Goal: Task Accomplishment & Management: Manage account settings

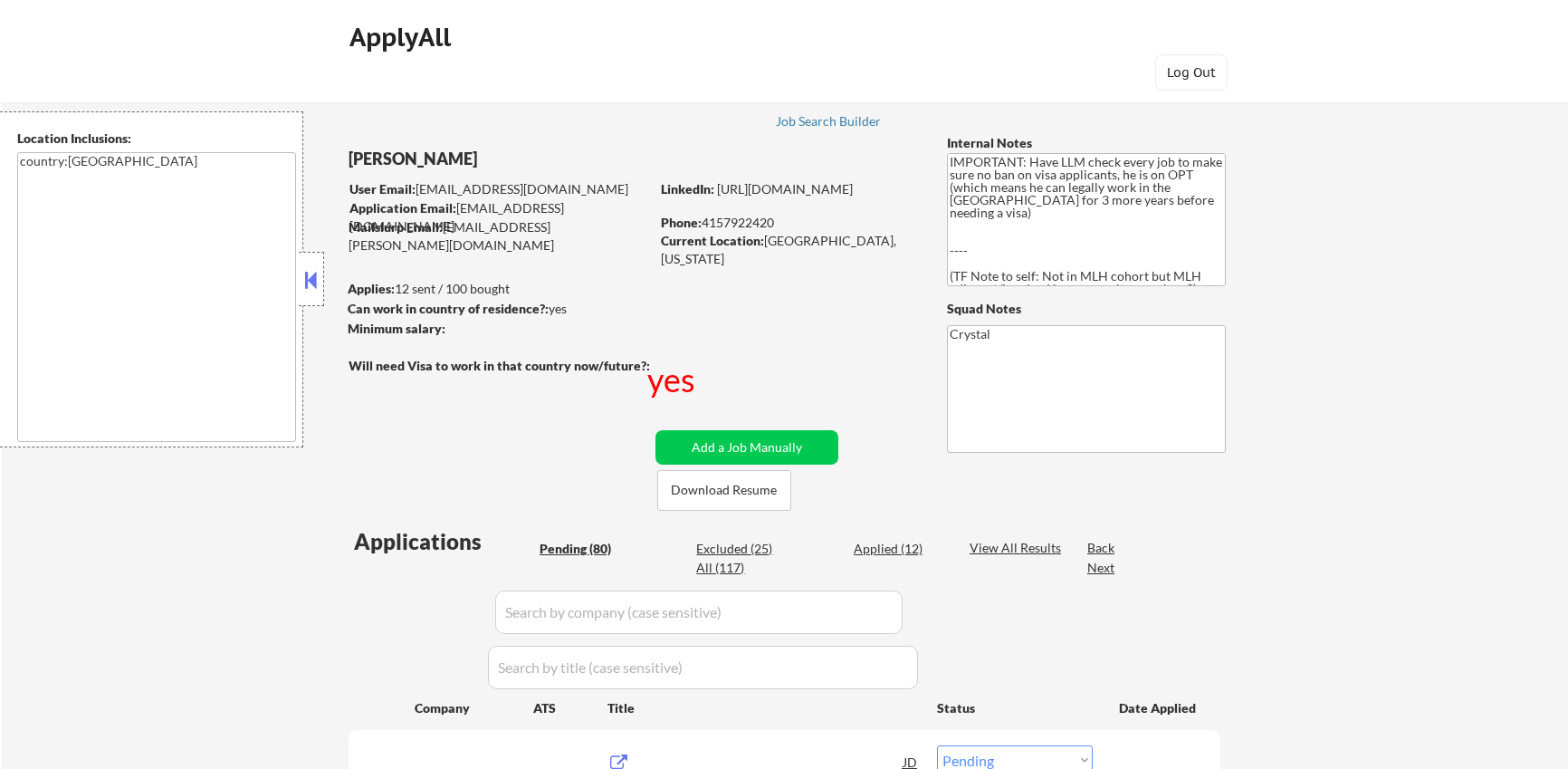
select select ""pending""
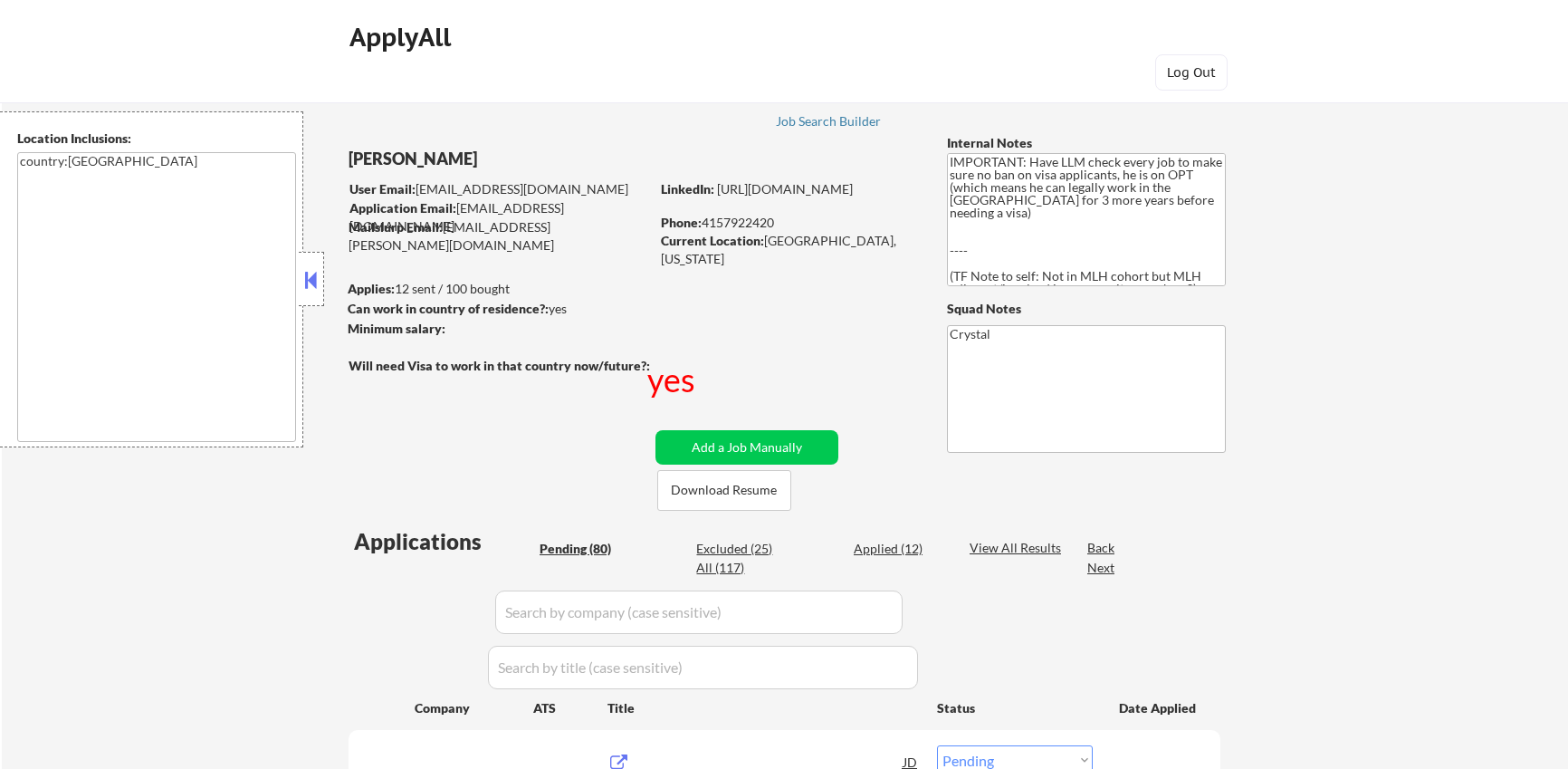
select select ""pending""
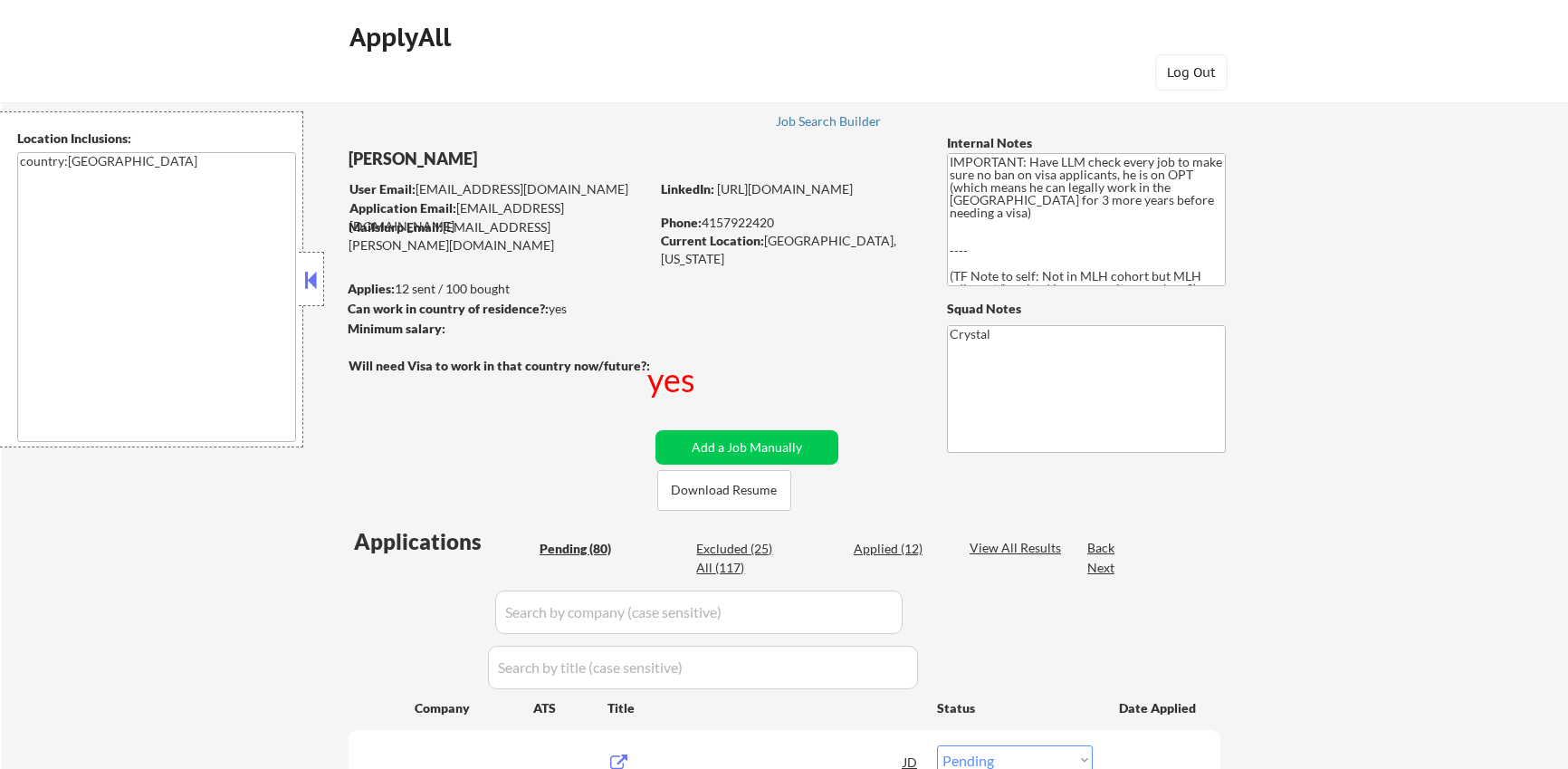
select select ""pending""
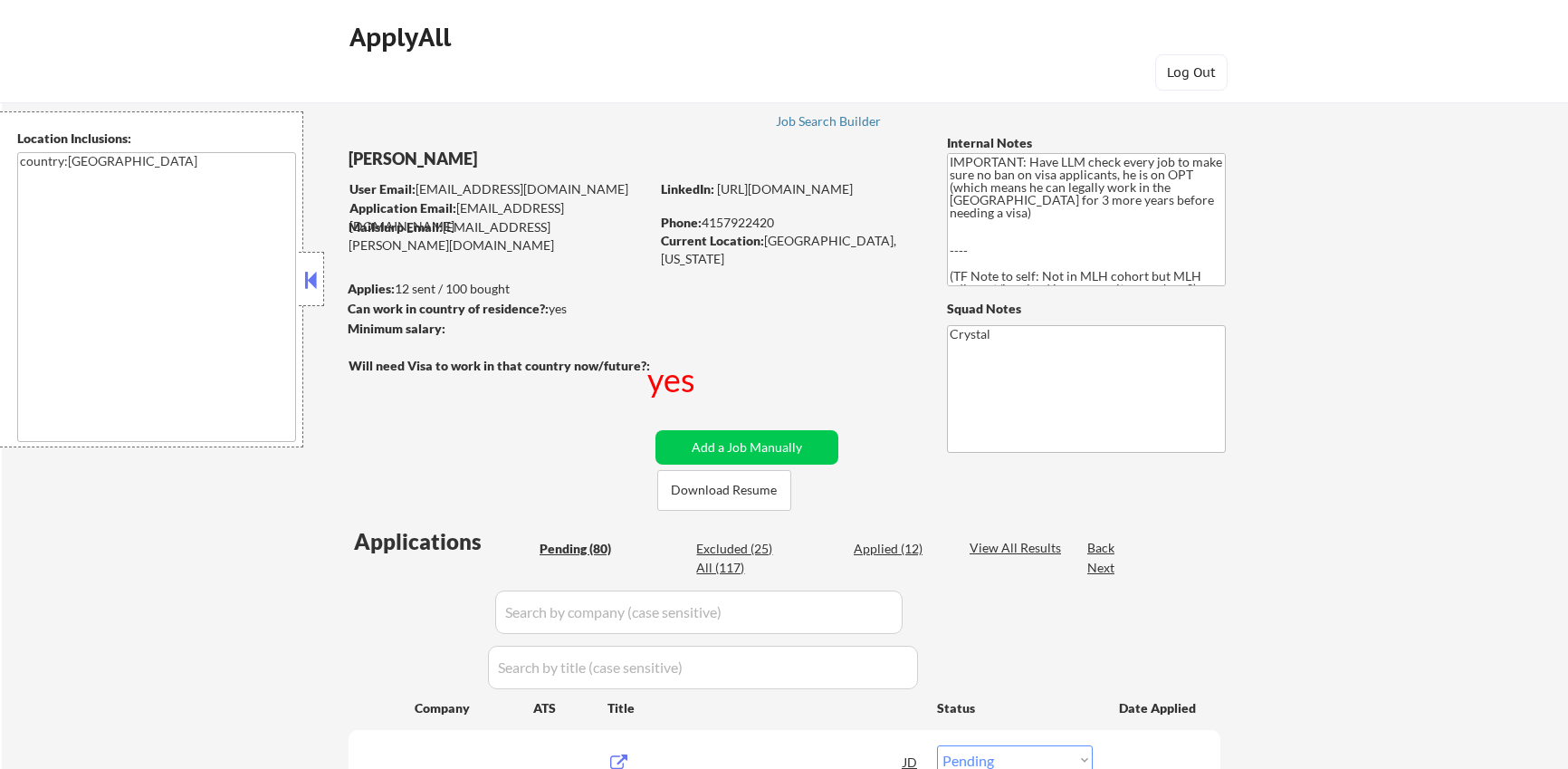
select select ""pending""
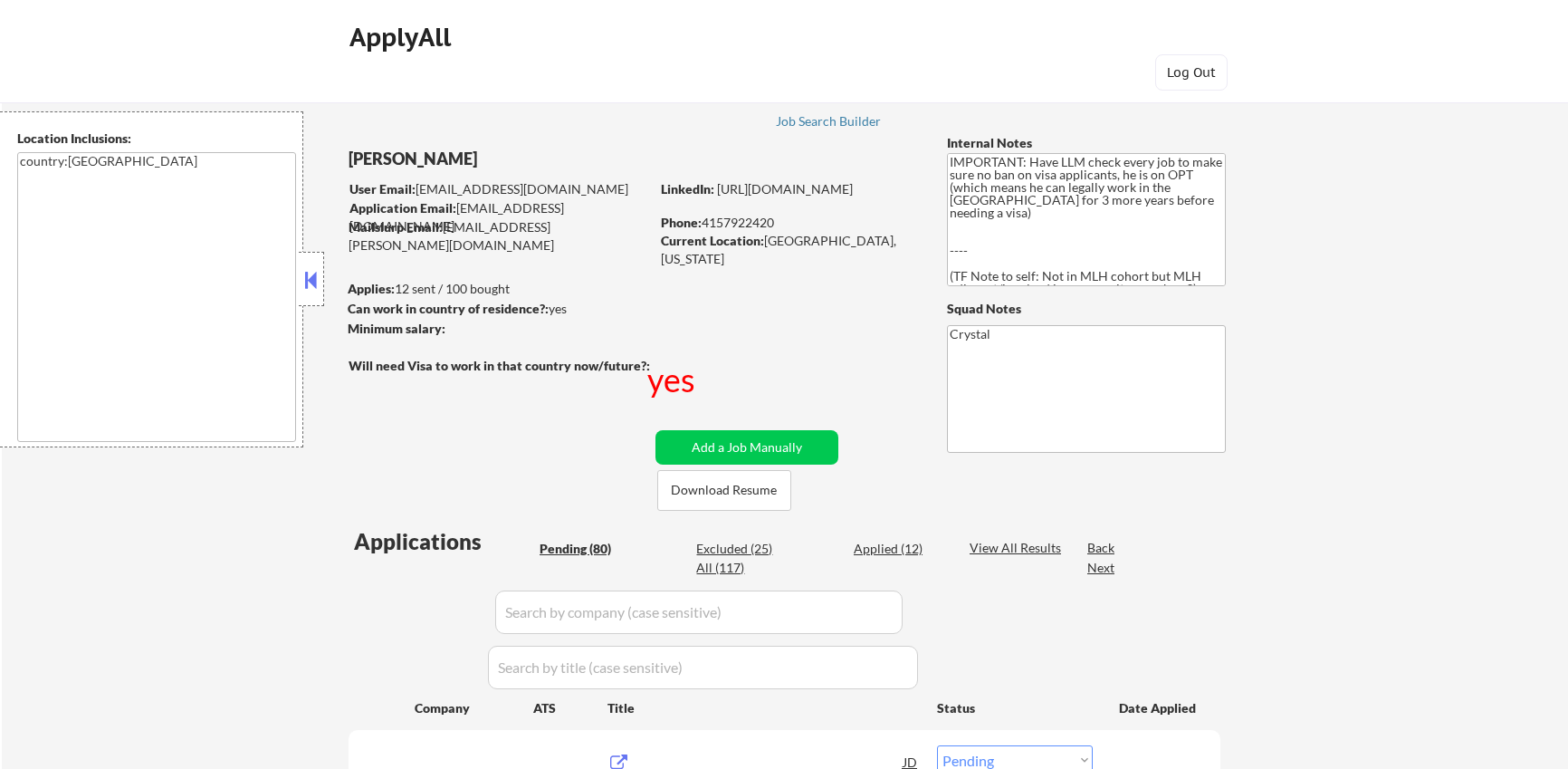
select select ""pending""
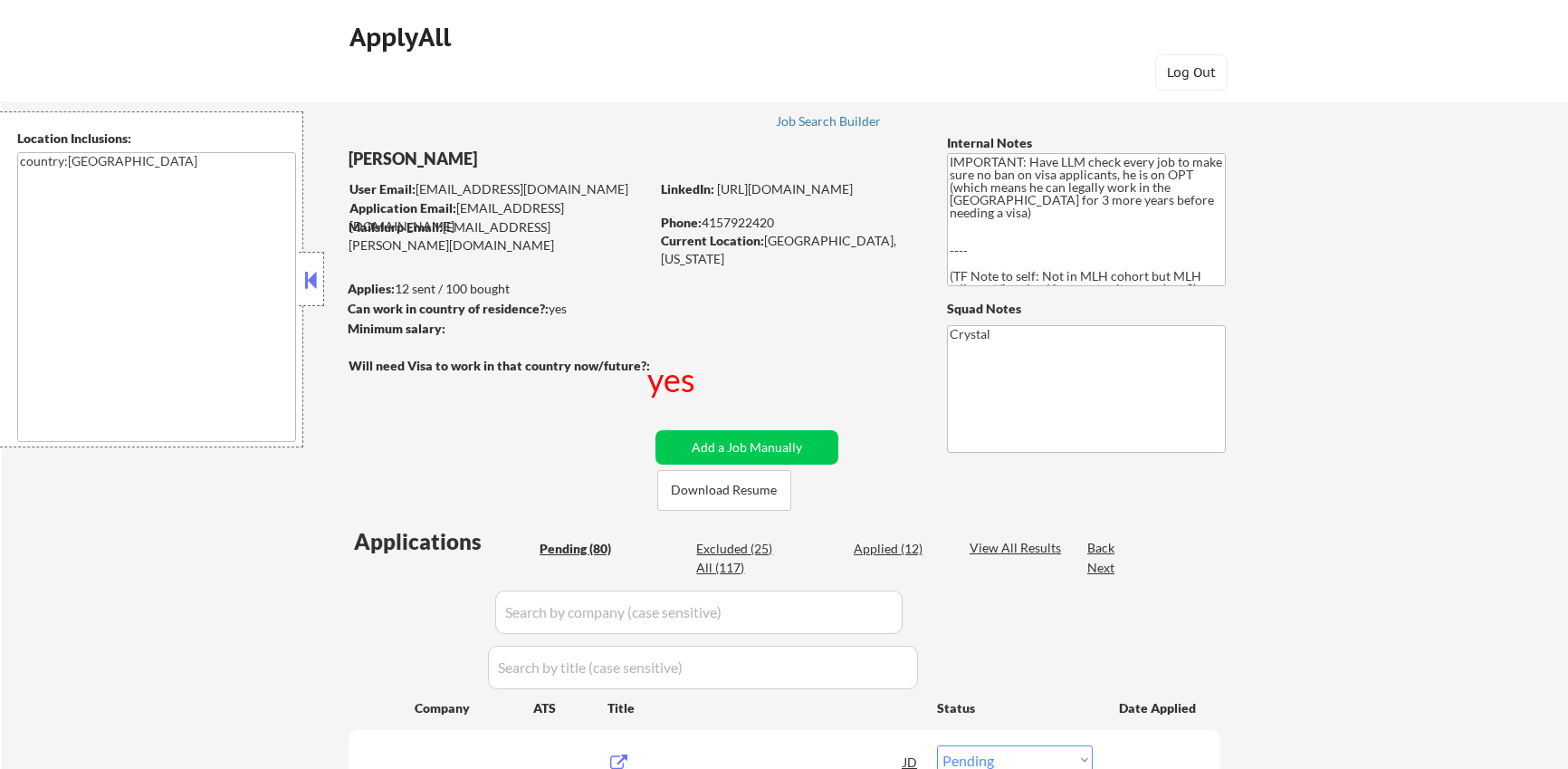
select select ""pending""
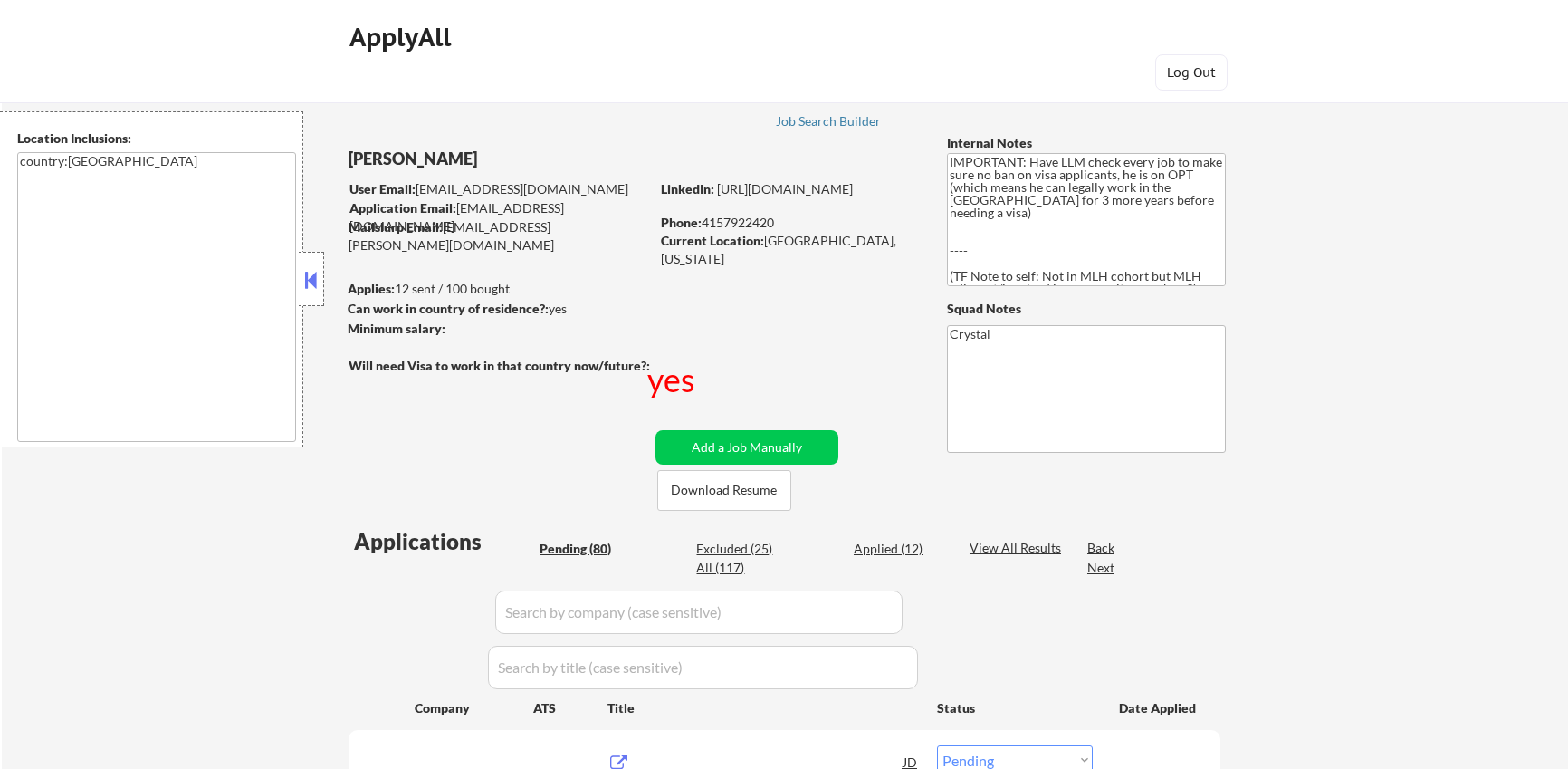
select select ""pending""
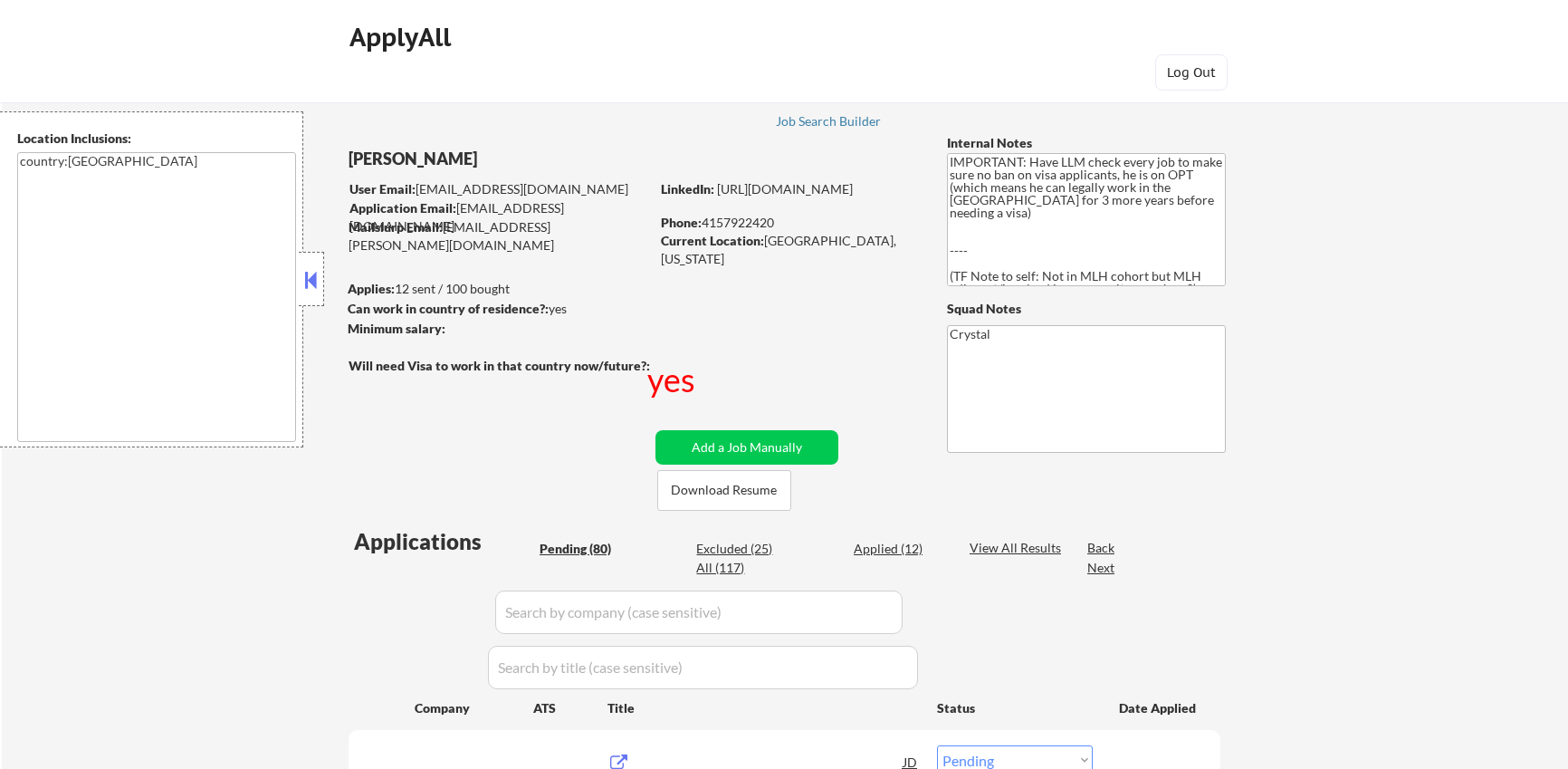
select select ""pending""
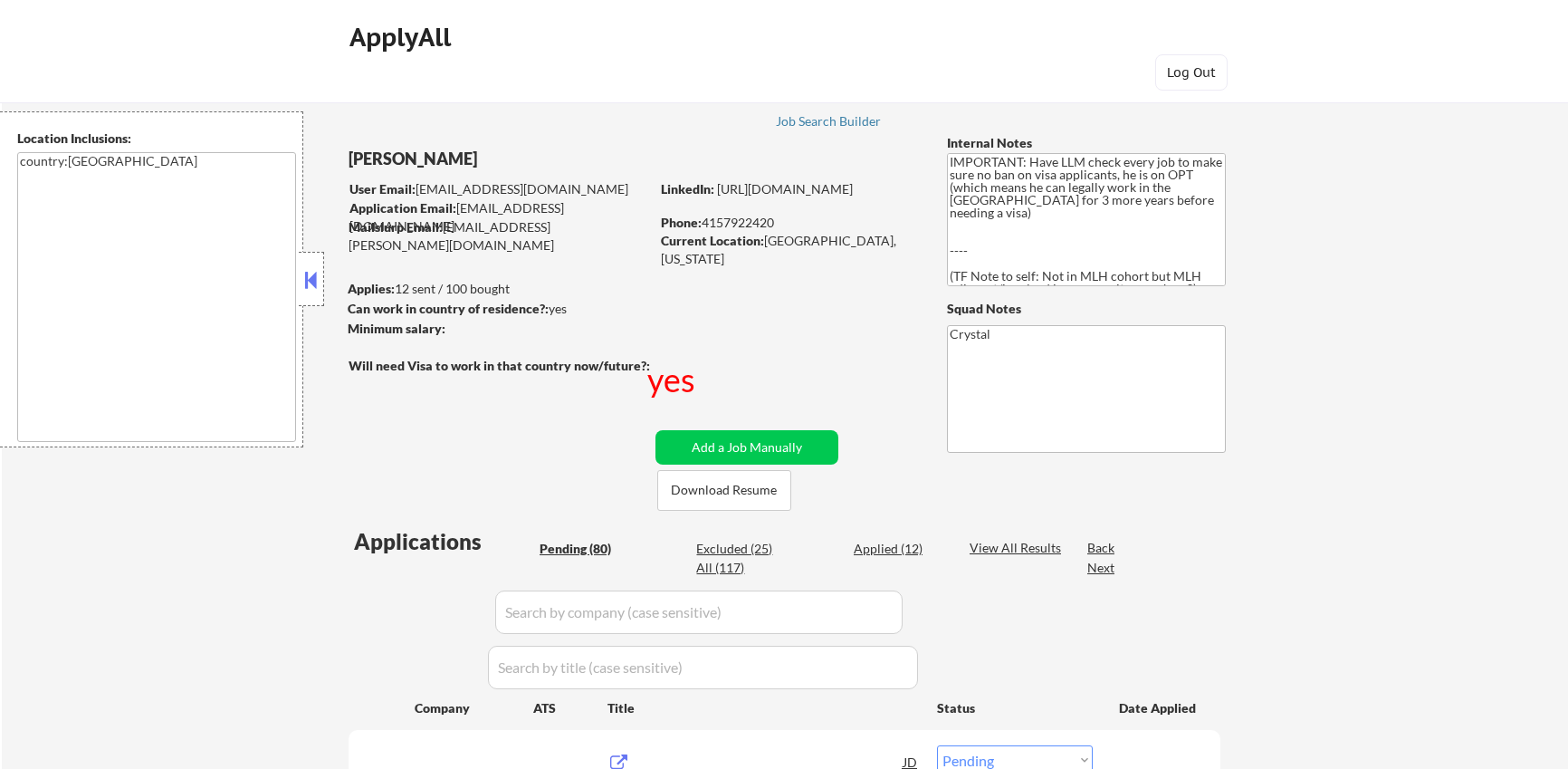
select select ""pending""
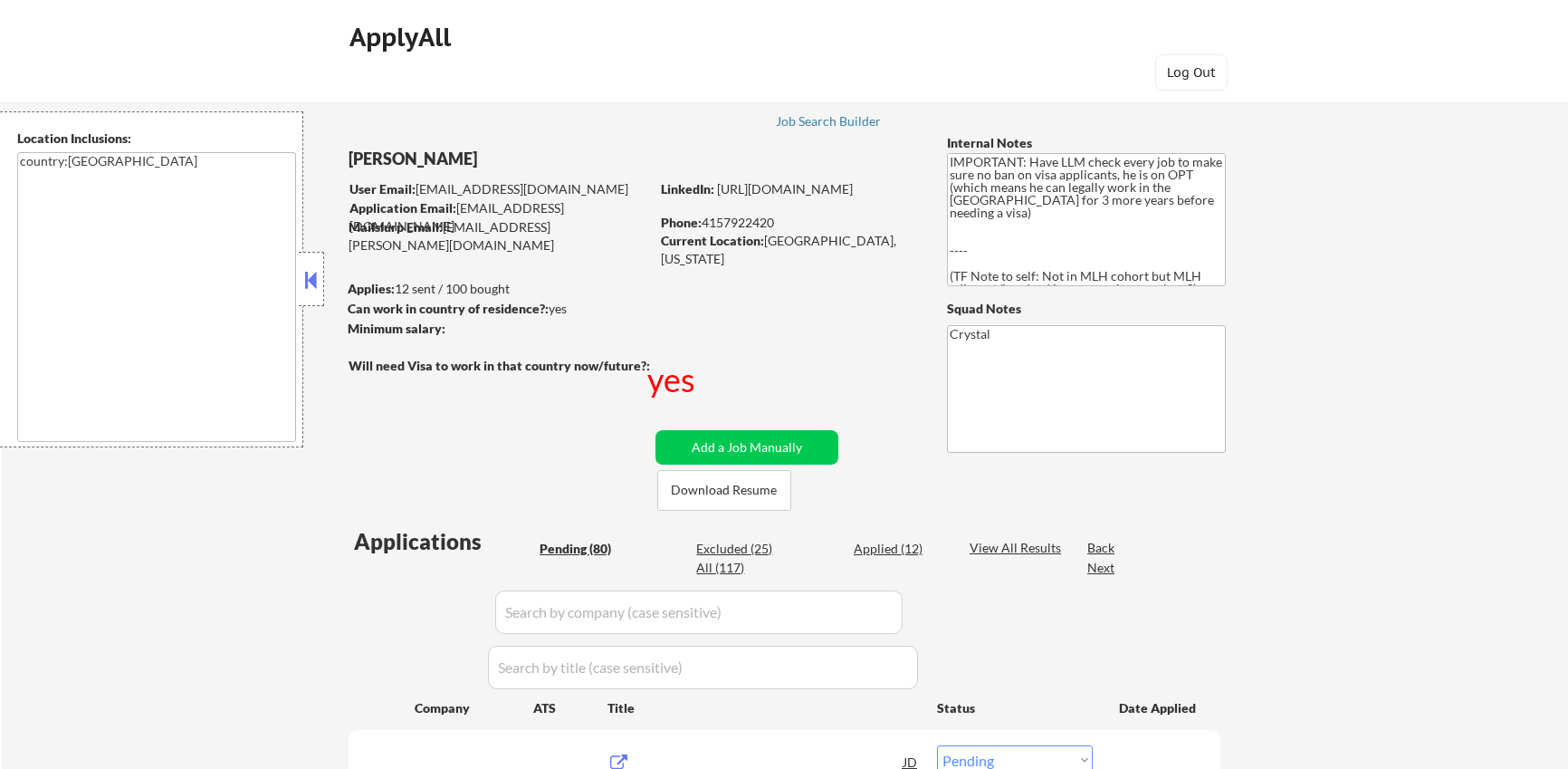
select select ""pending""
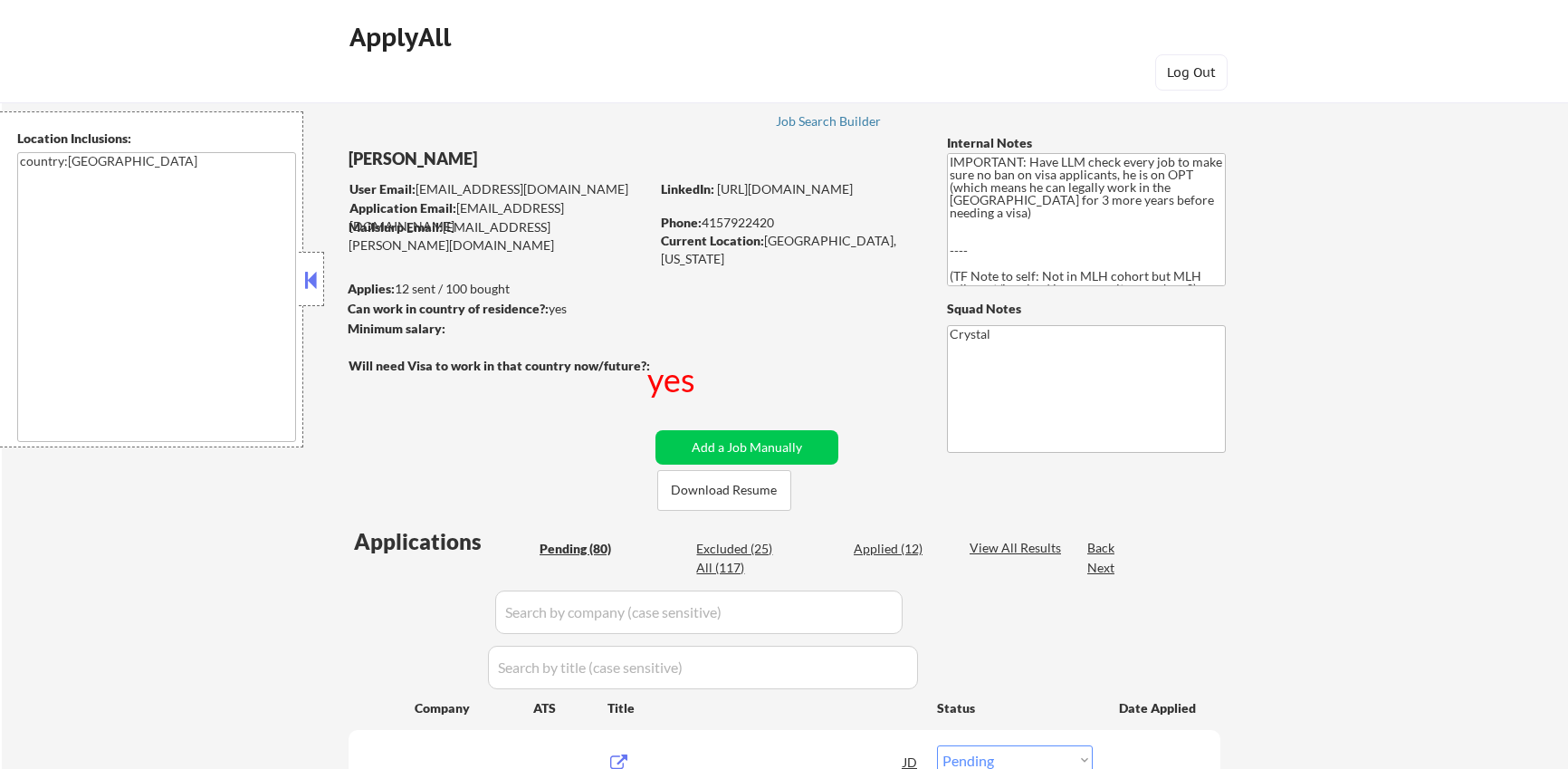
select select ""pending""
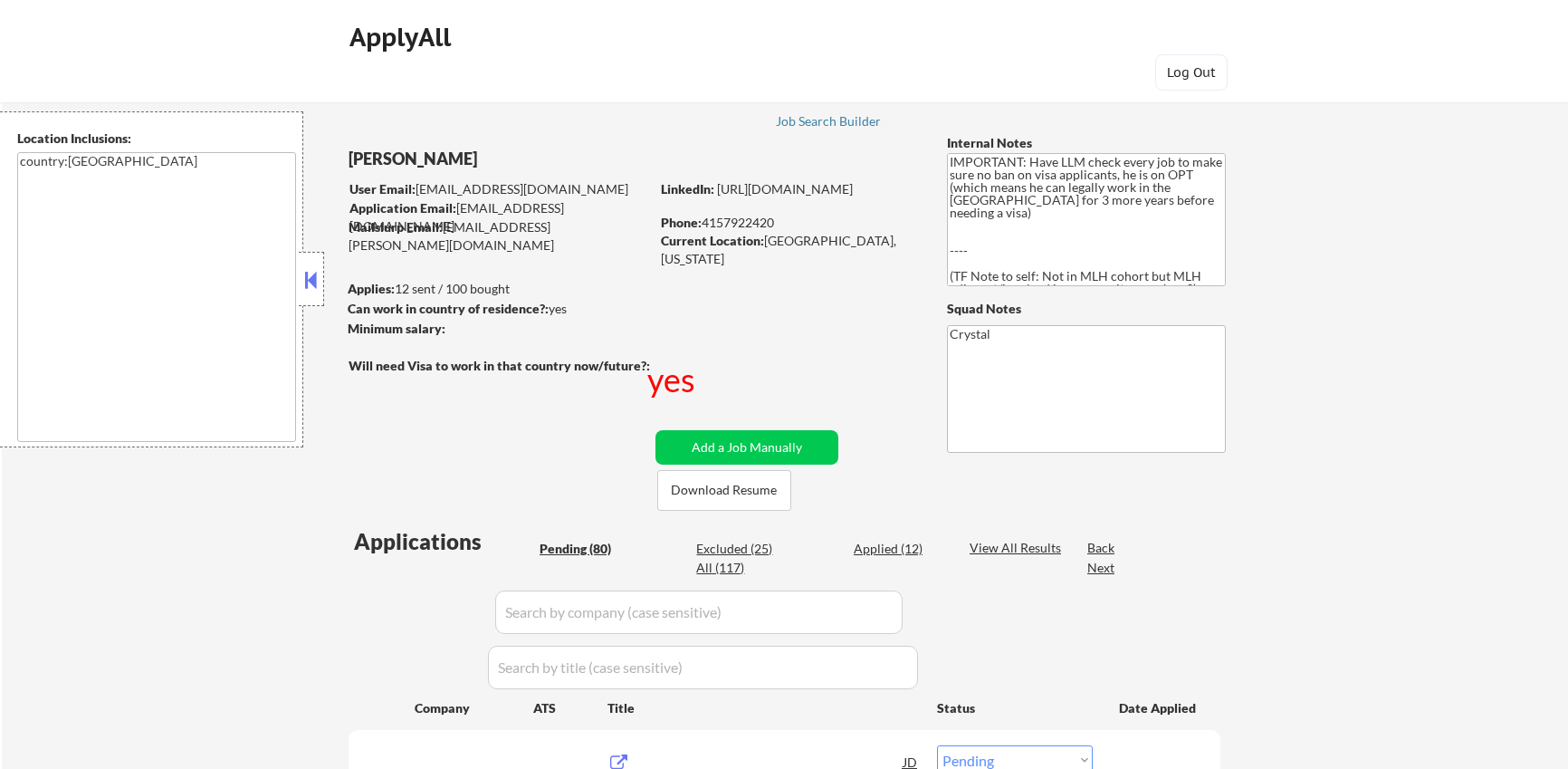
select select ""pending""
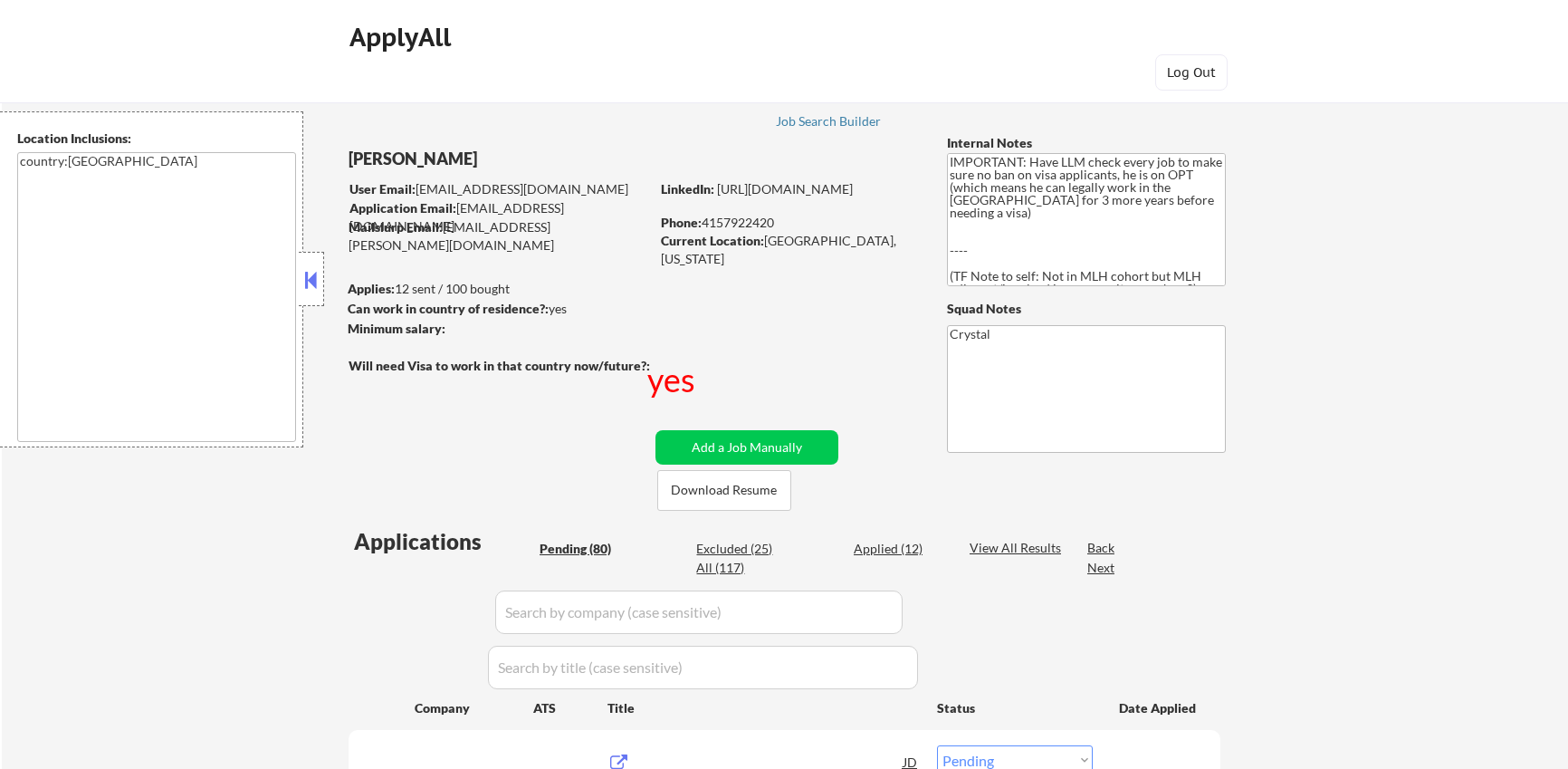
select select ""pending""
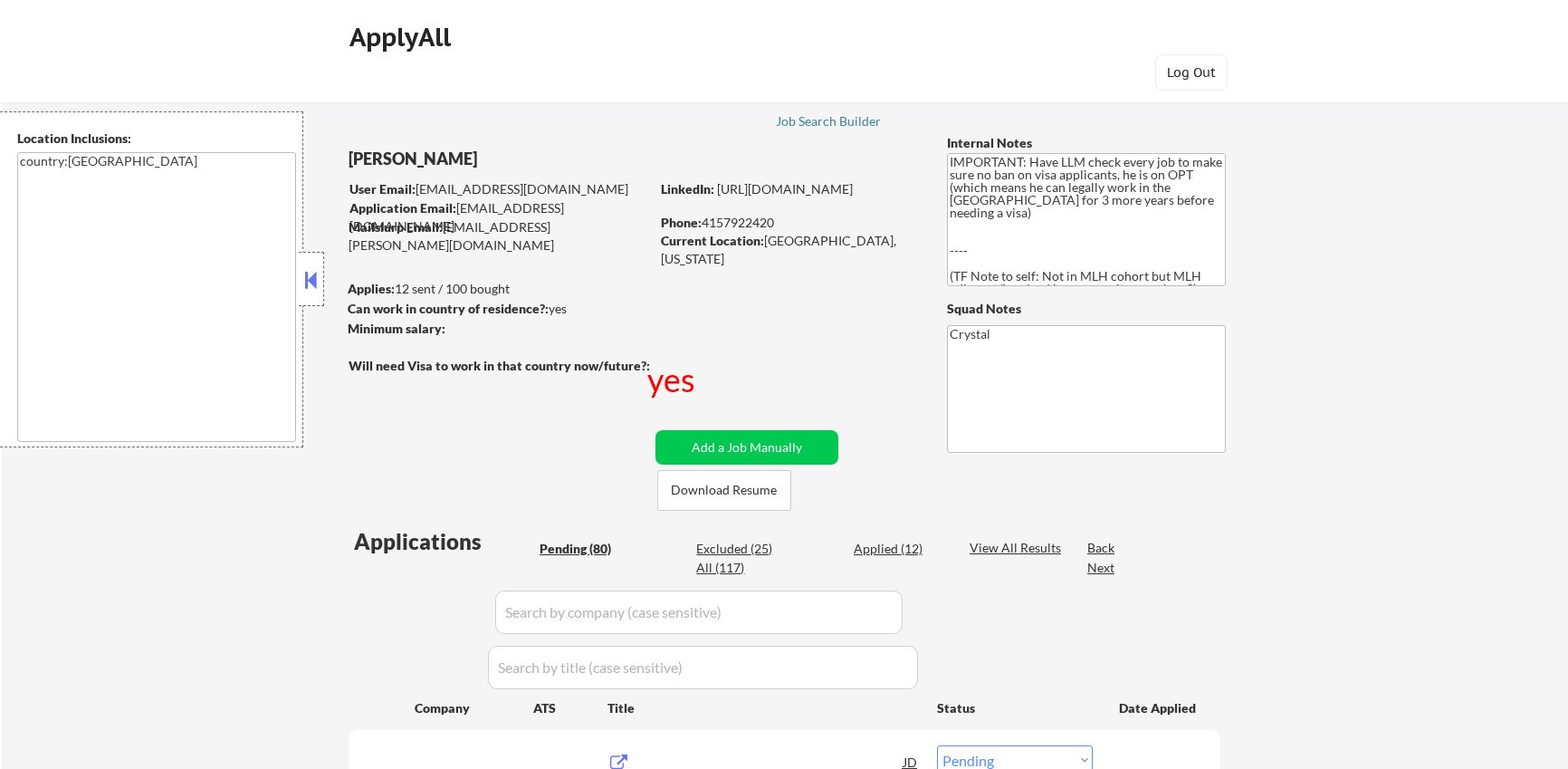
select select ""pending""
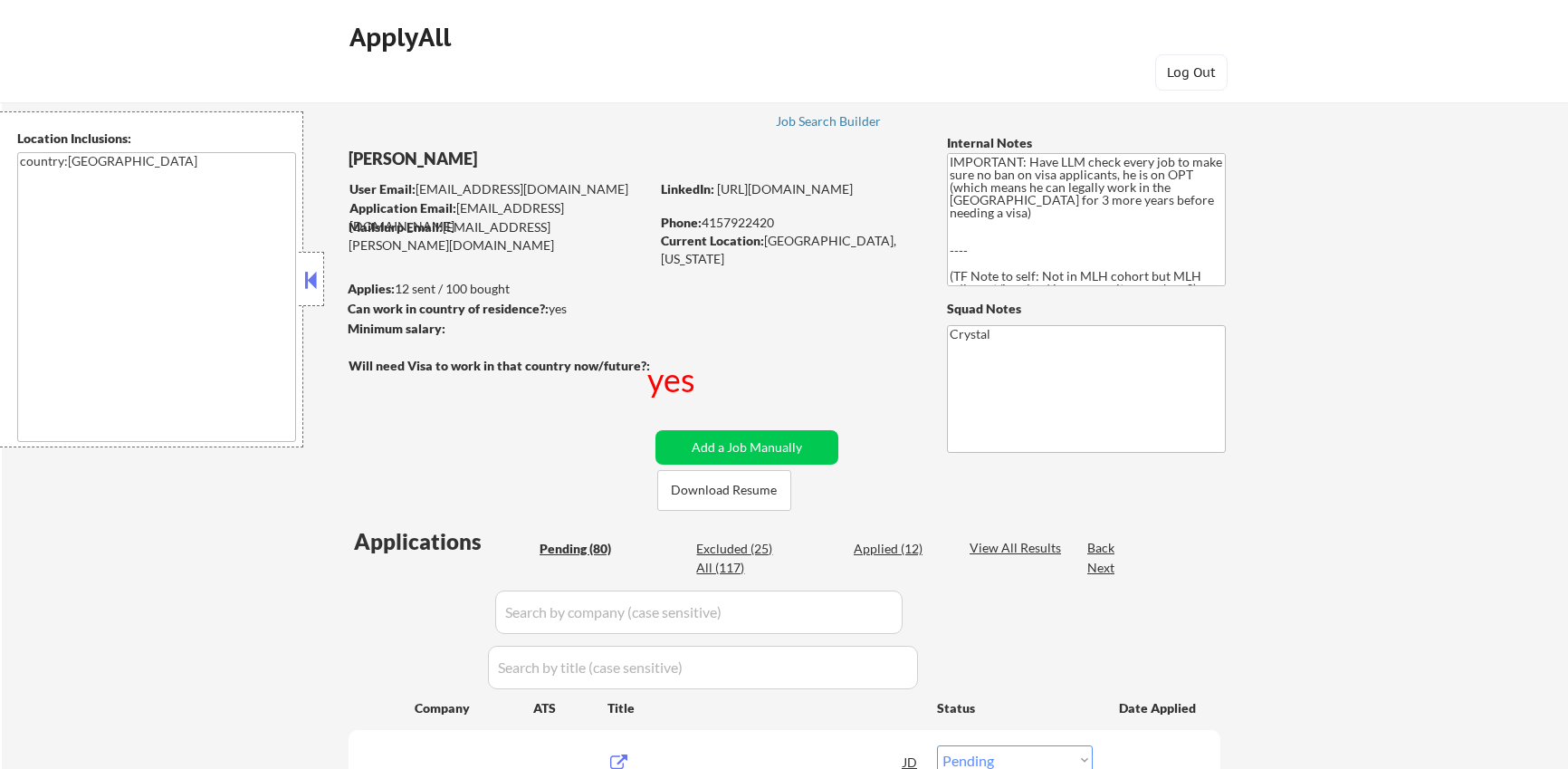
select select ""pending""
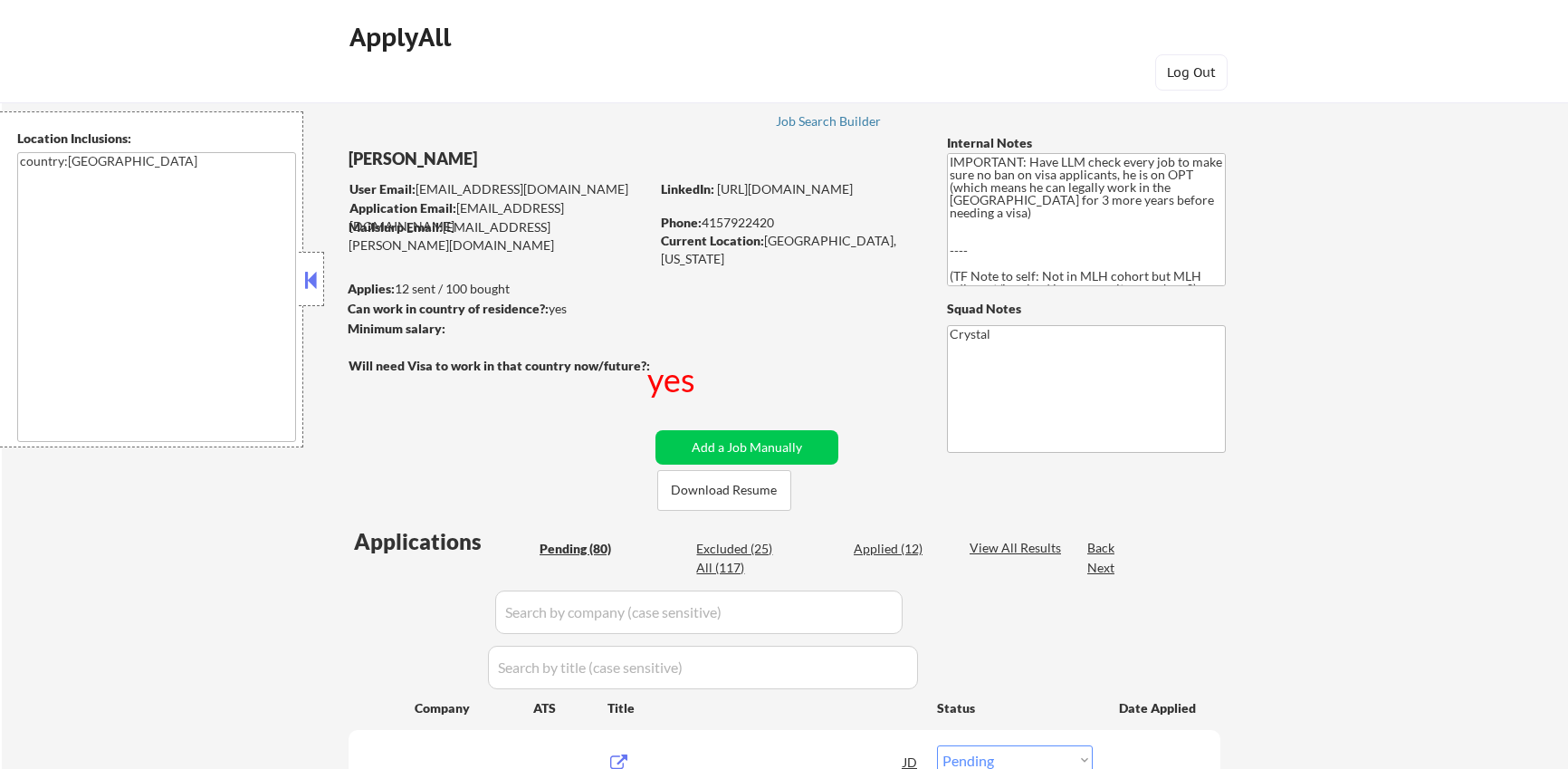
select select ""pending""
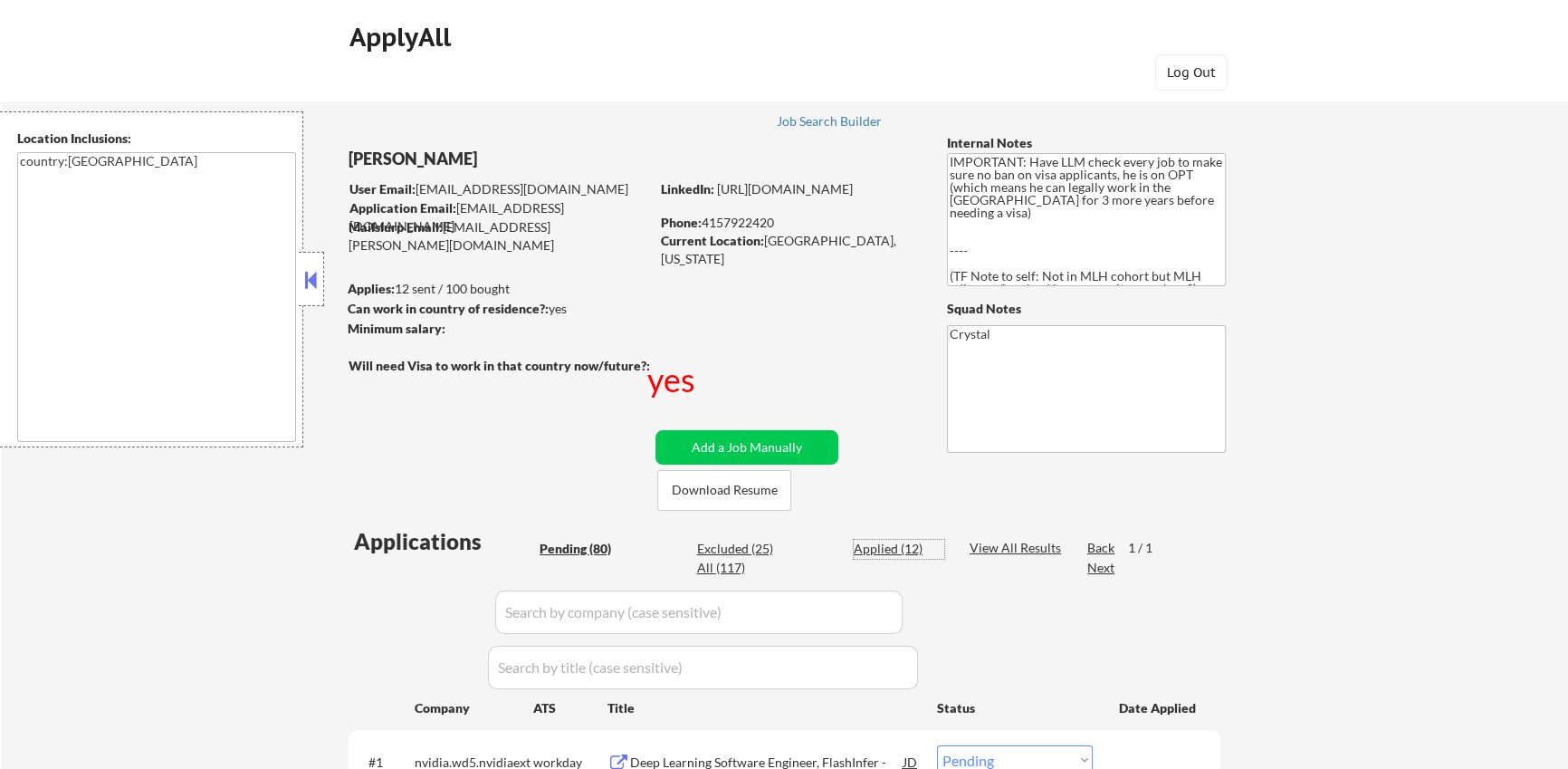
click at [914, 548] on div "Applied (12)" at bounding box center [899, 549] width 91 height 18
select select ""applied""
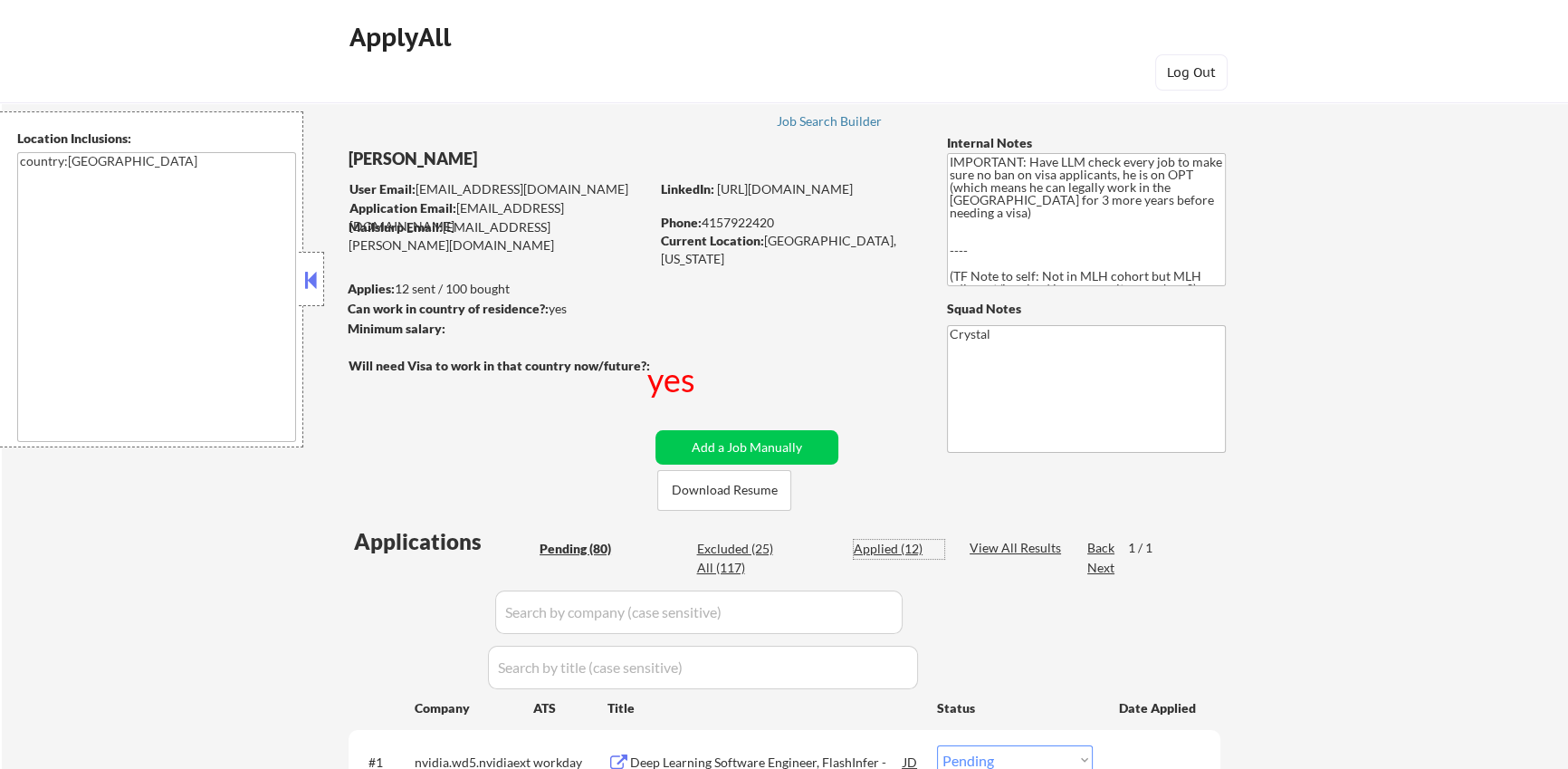
select select ""applied""
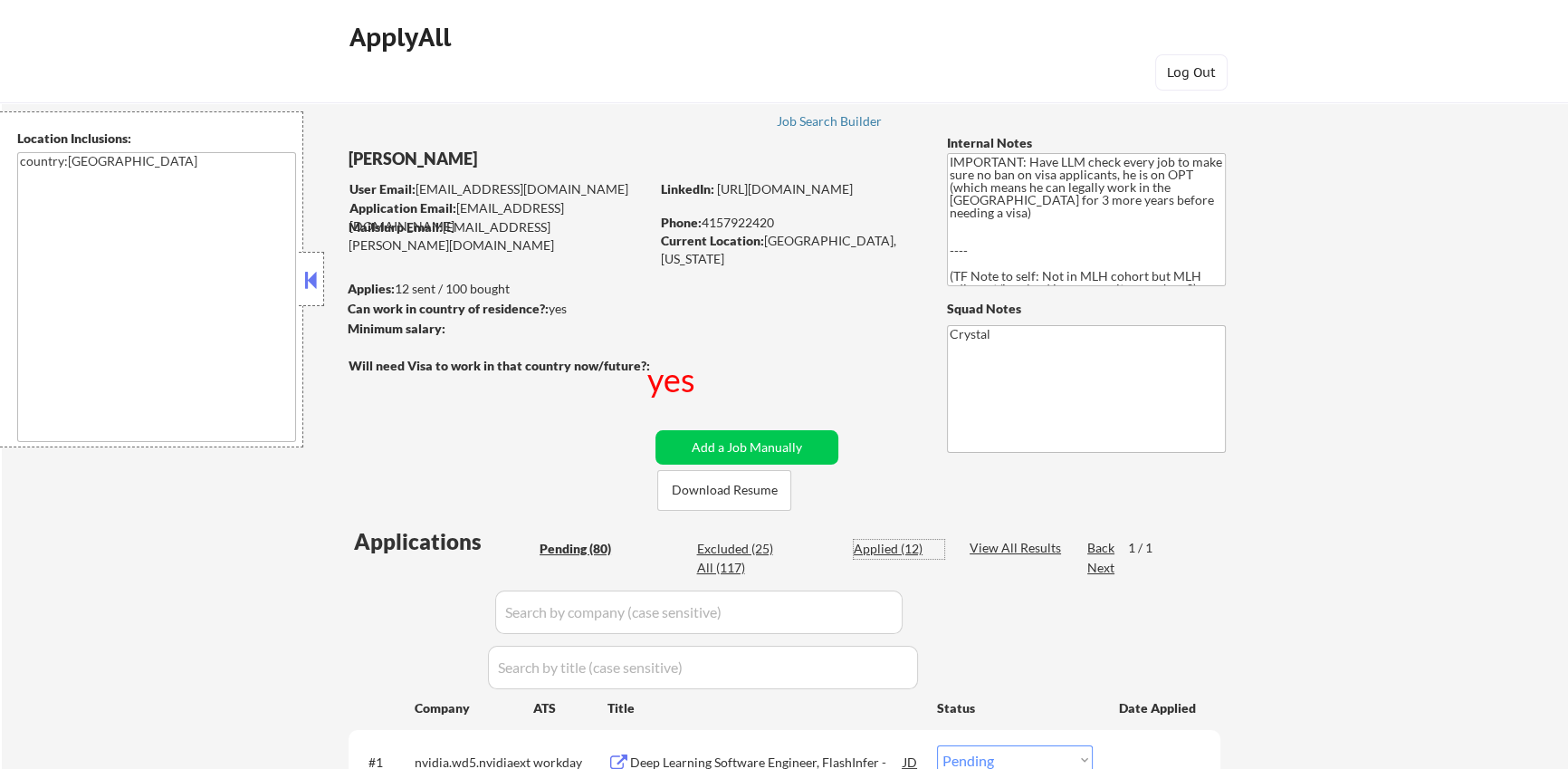
select select ""applied""
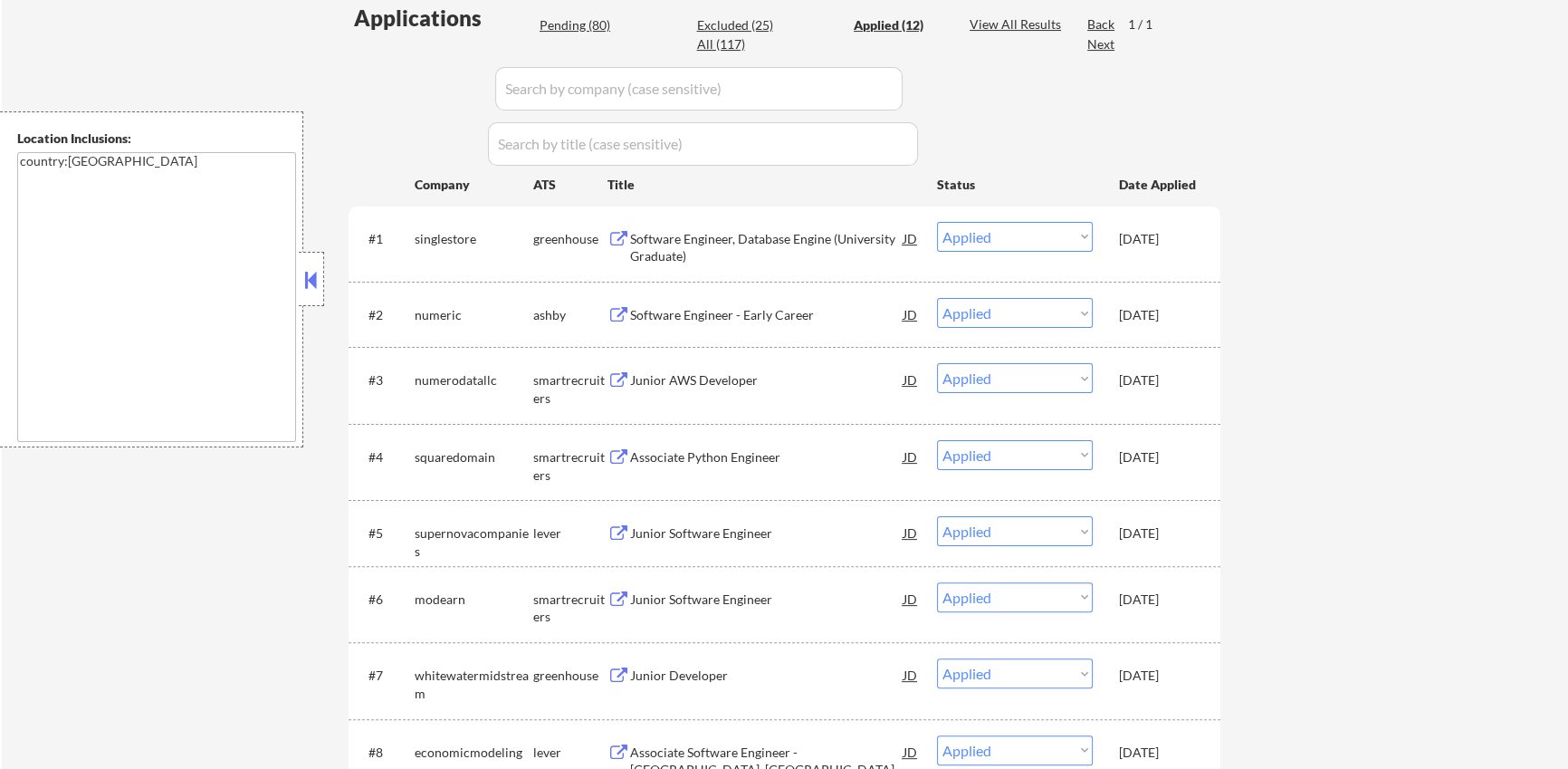
scroll to position [433, 0]
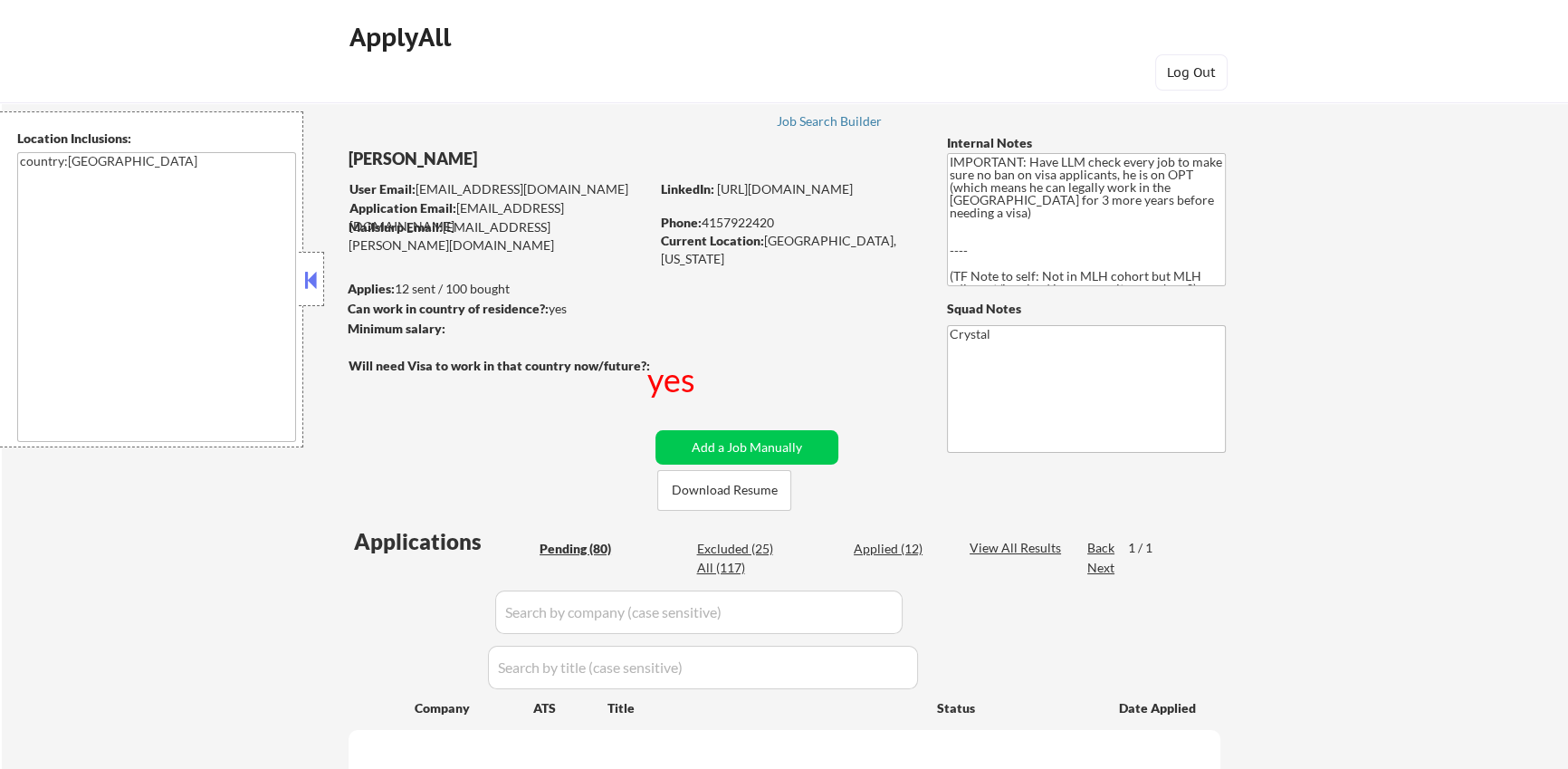
select select ""pending""
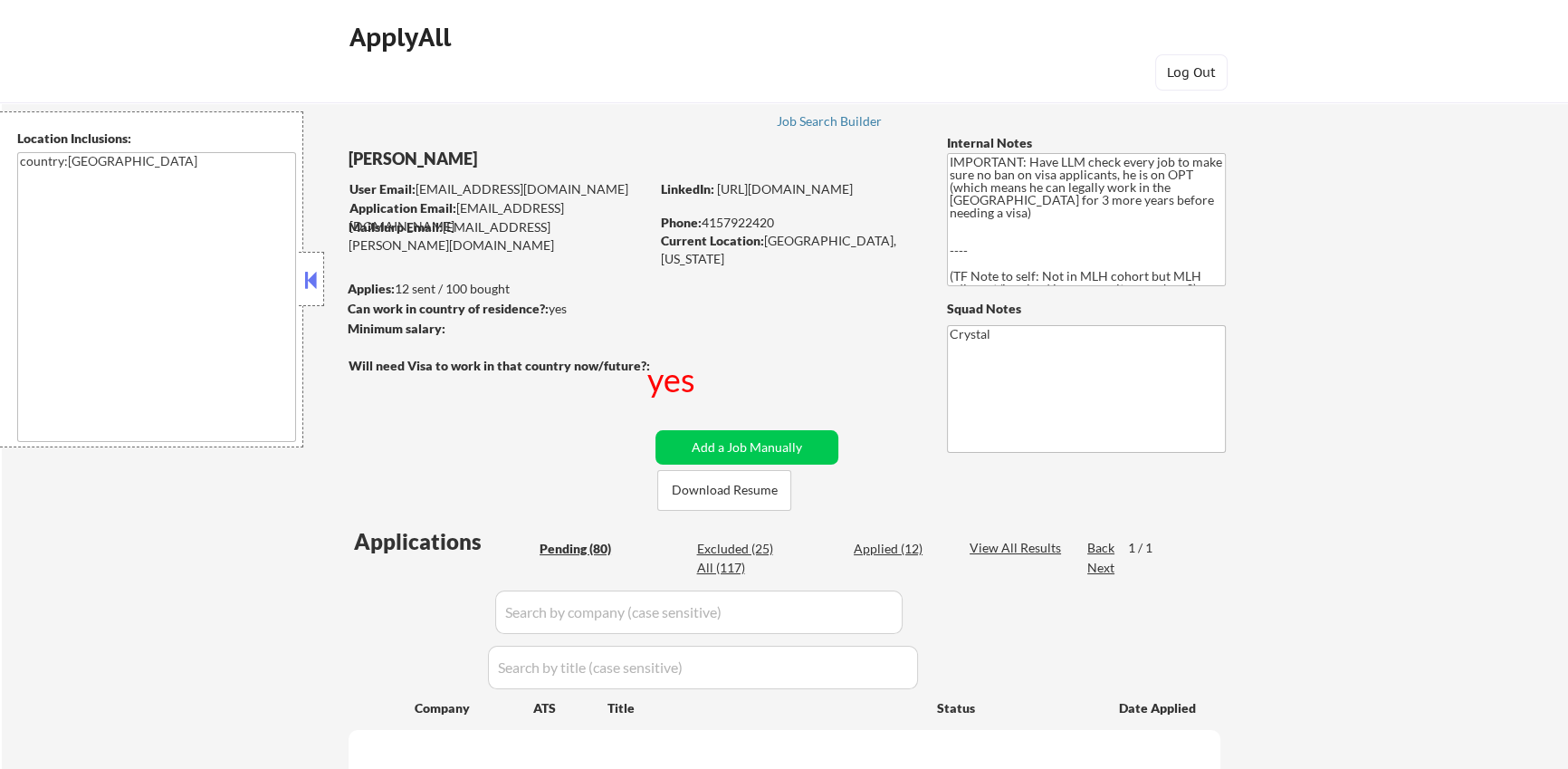
select select ""pending""
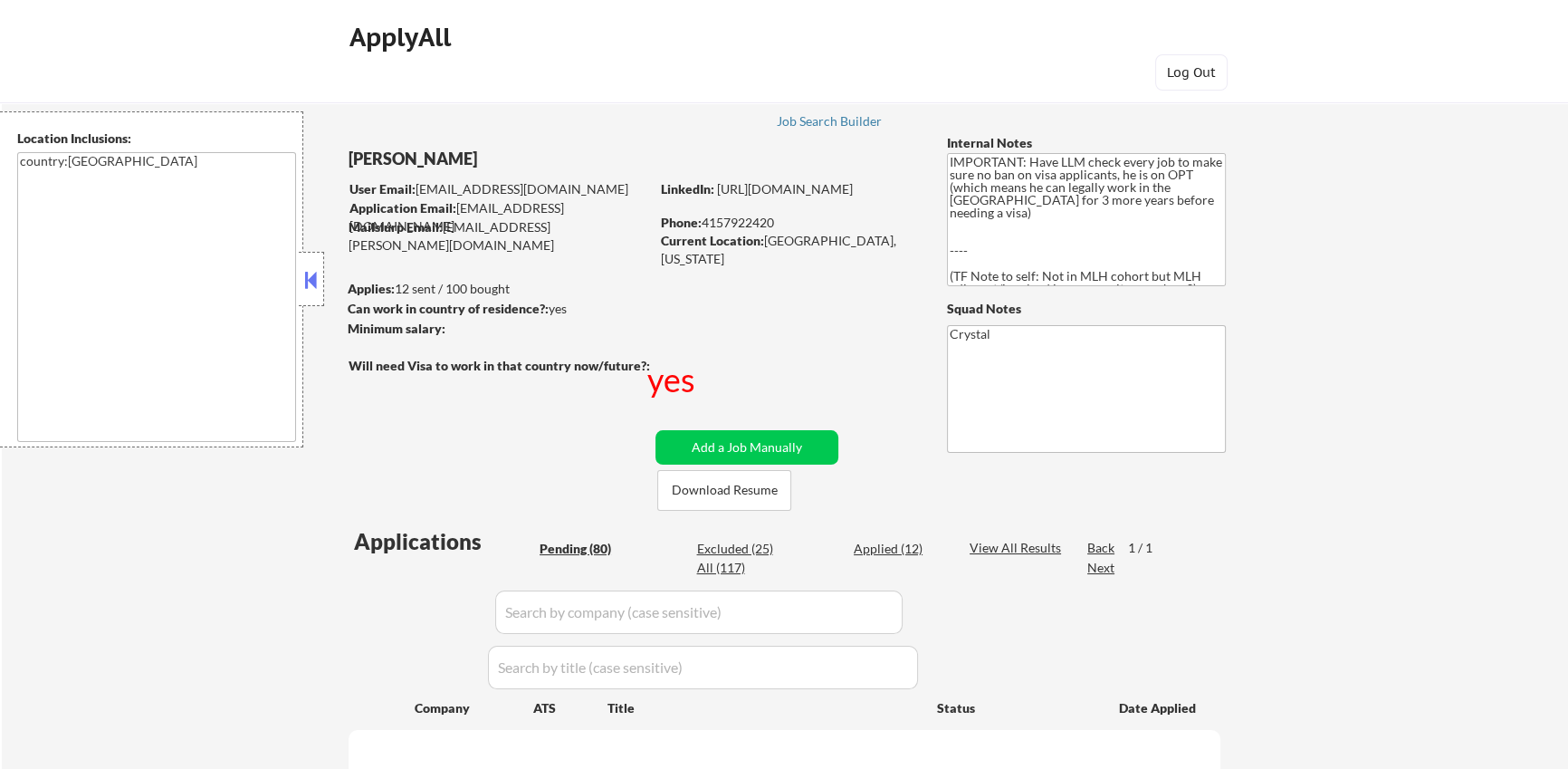
select select ""pending""
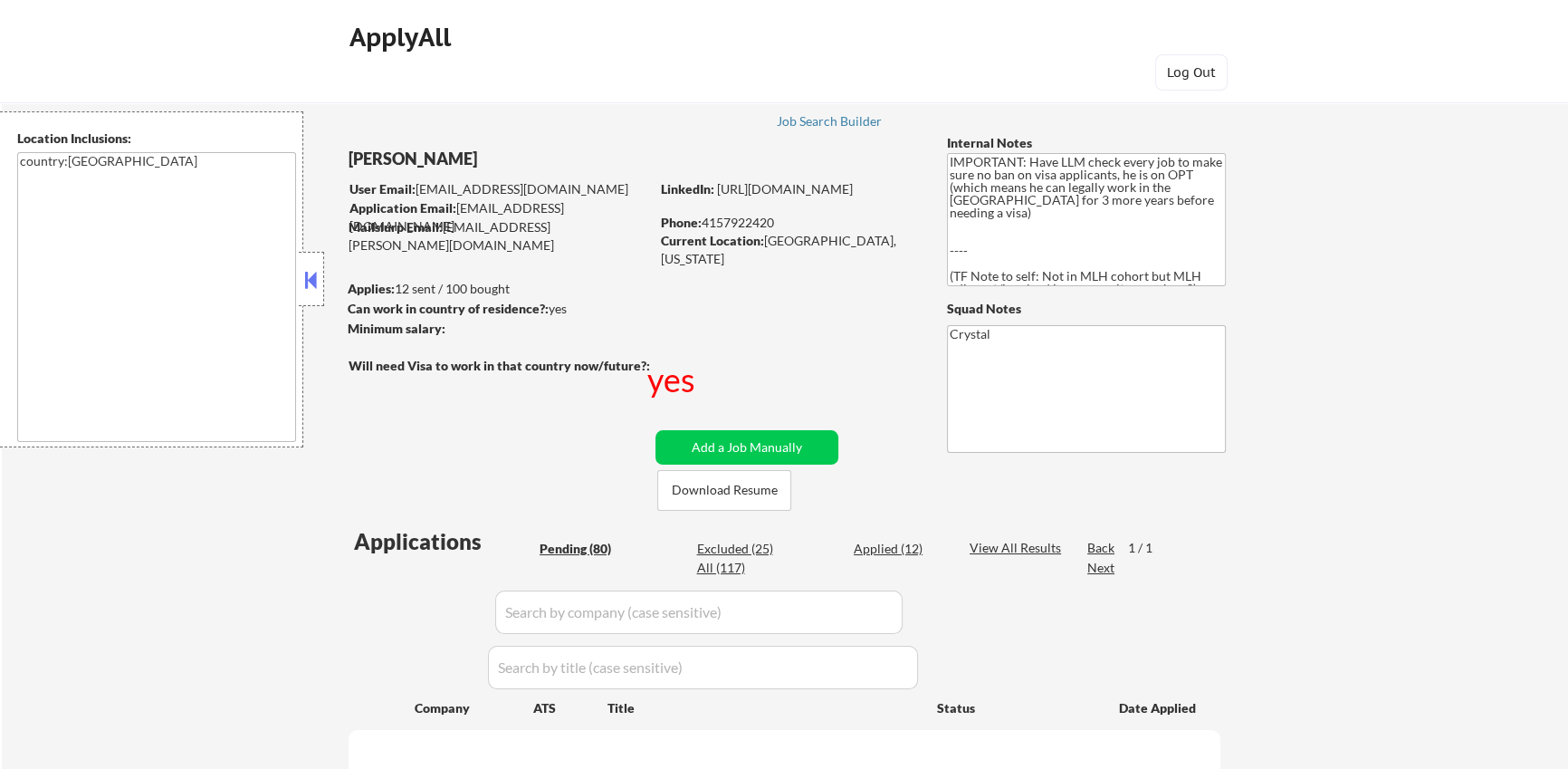
select select ""pending""
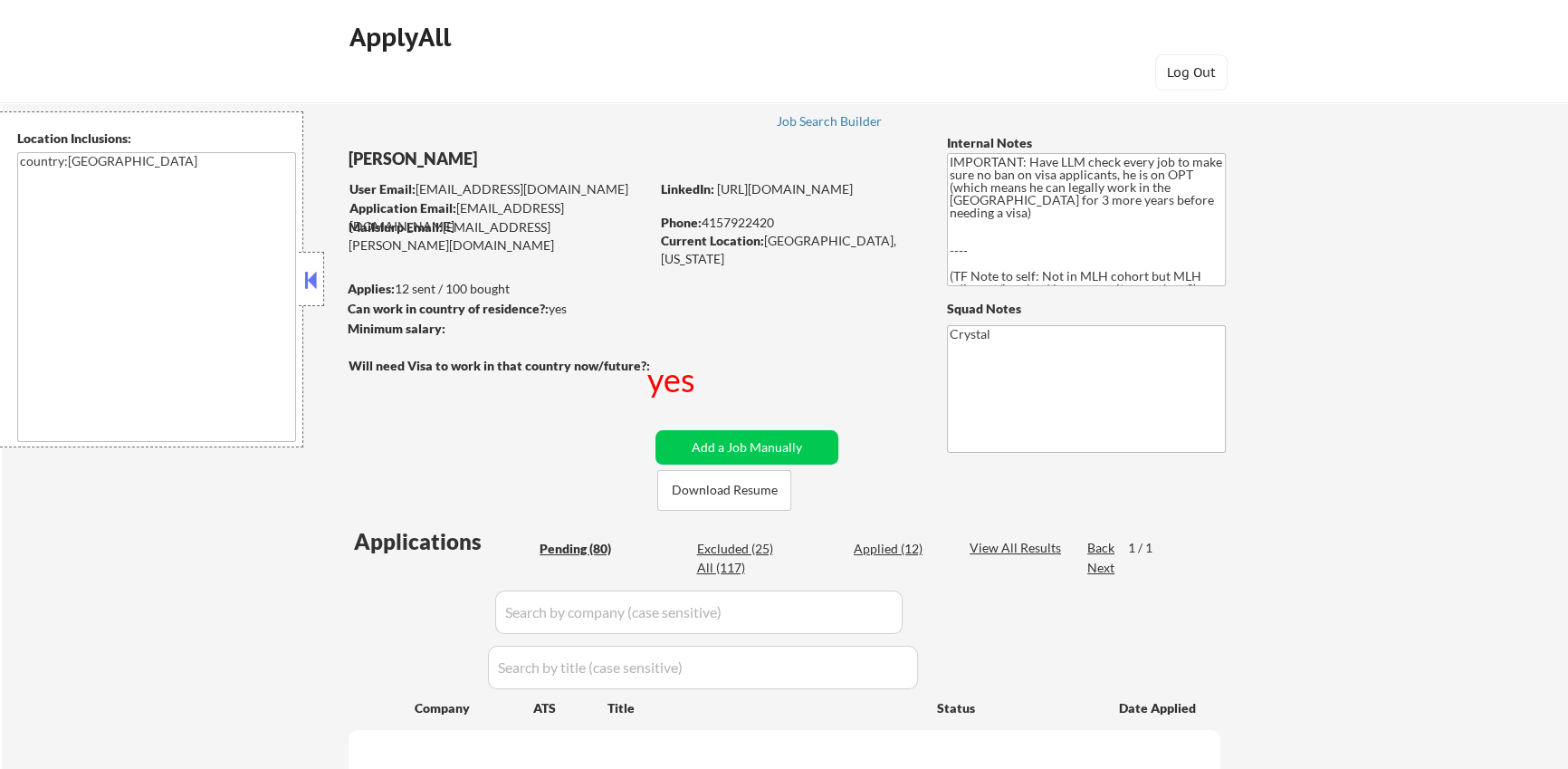
select select ""pending""
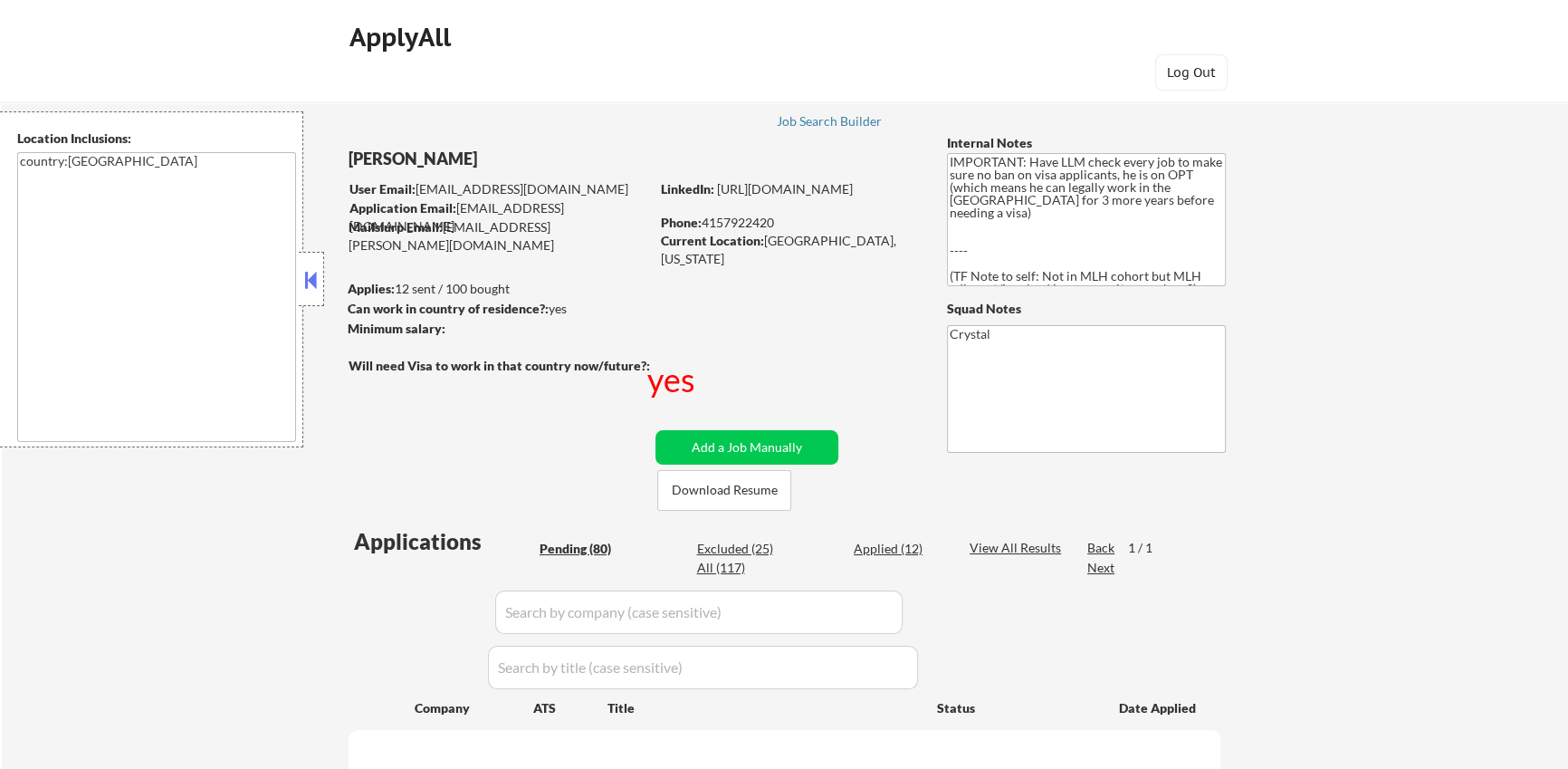
select select ""pending""
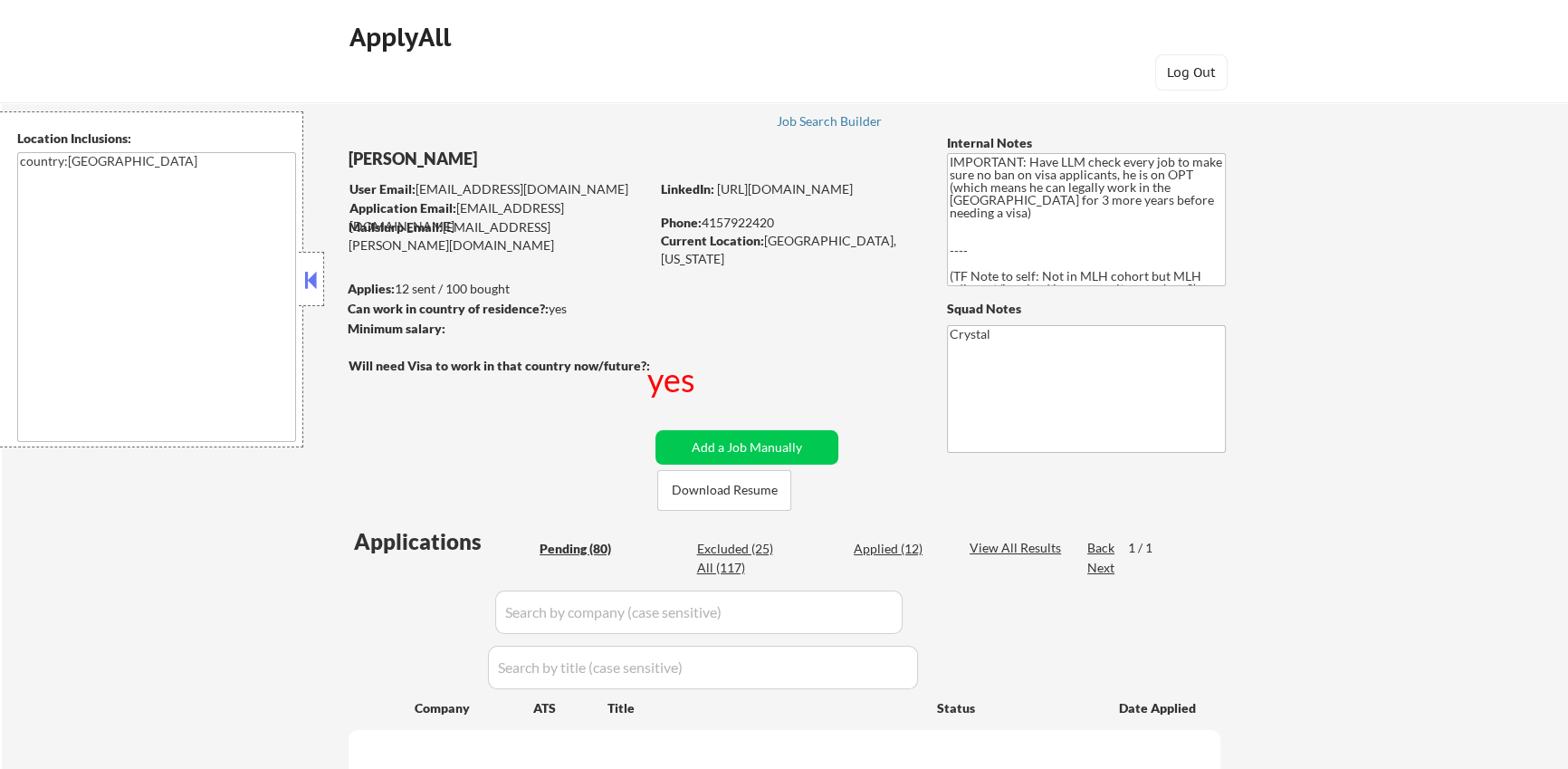
select select ""pending""
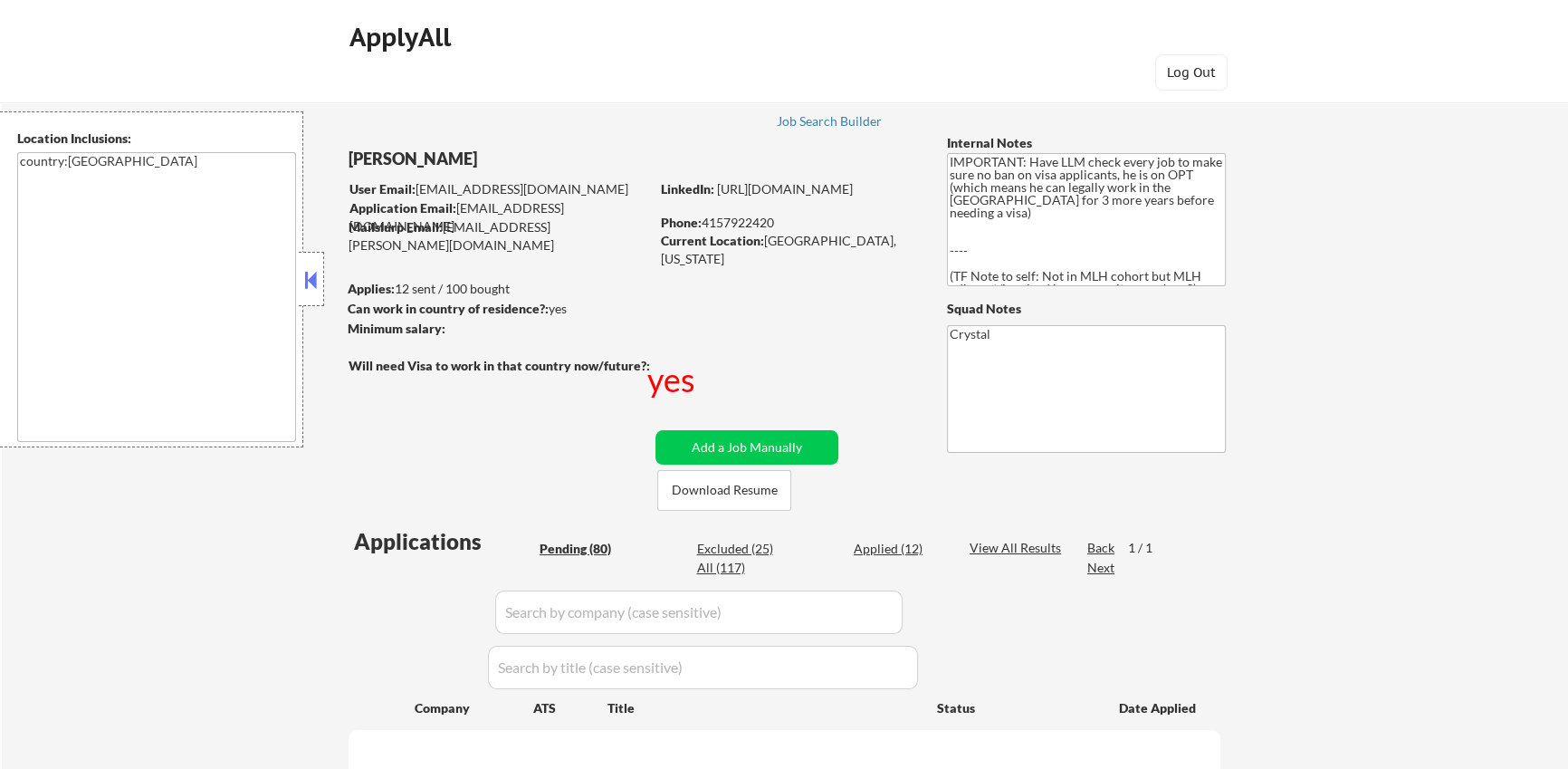
select select ""pending""
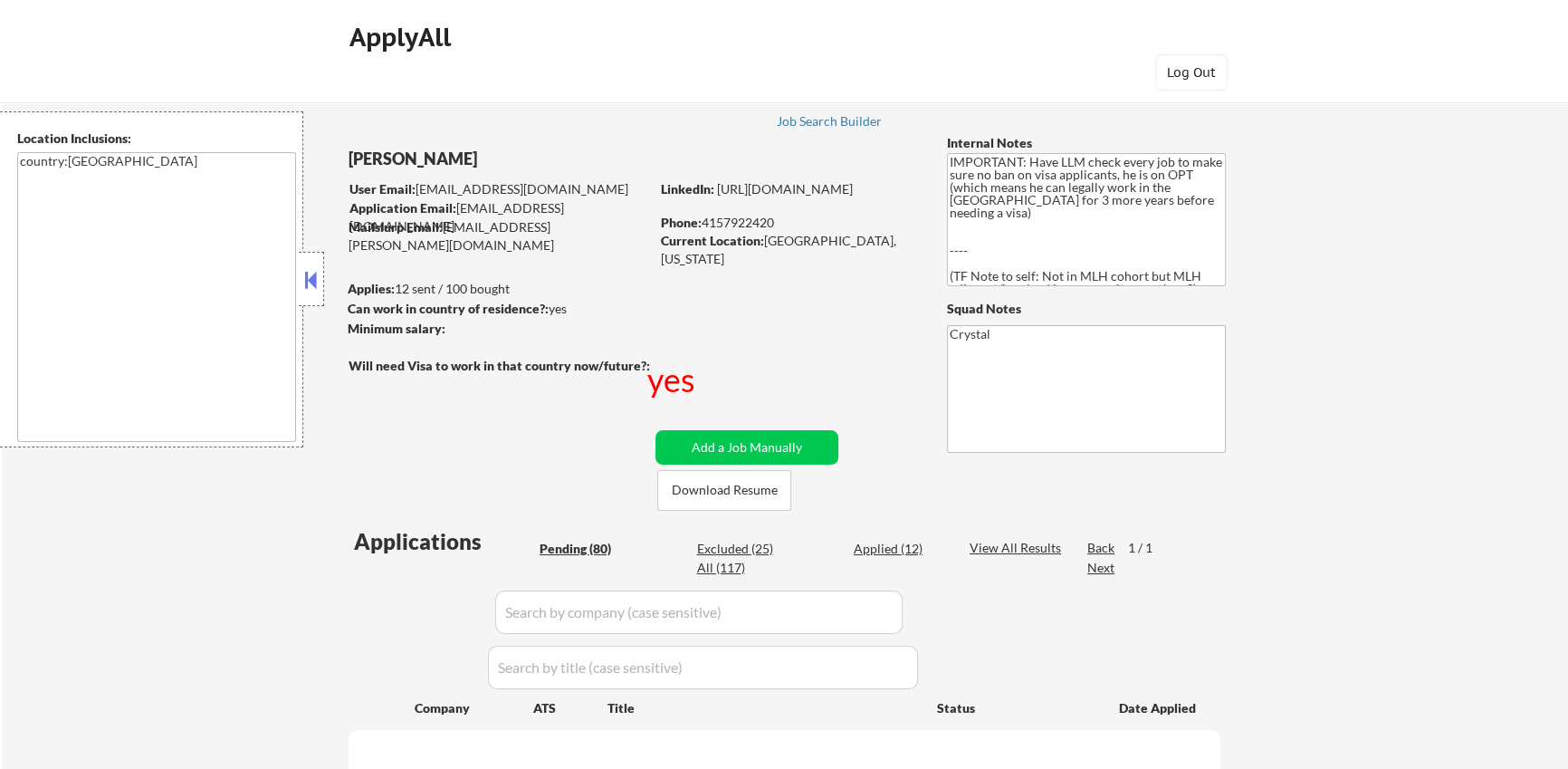
select select ""pending""
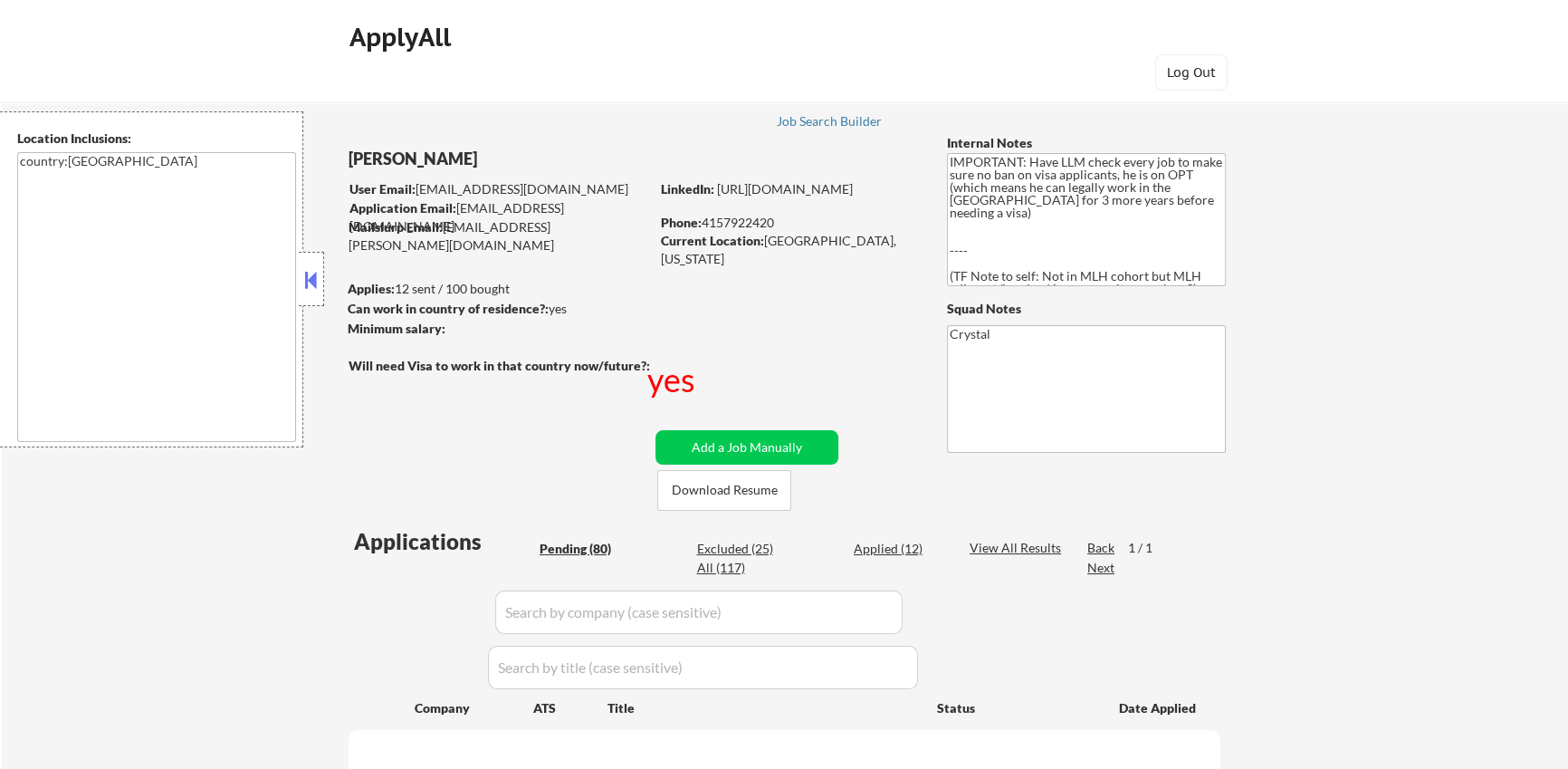
select select ""pending""
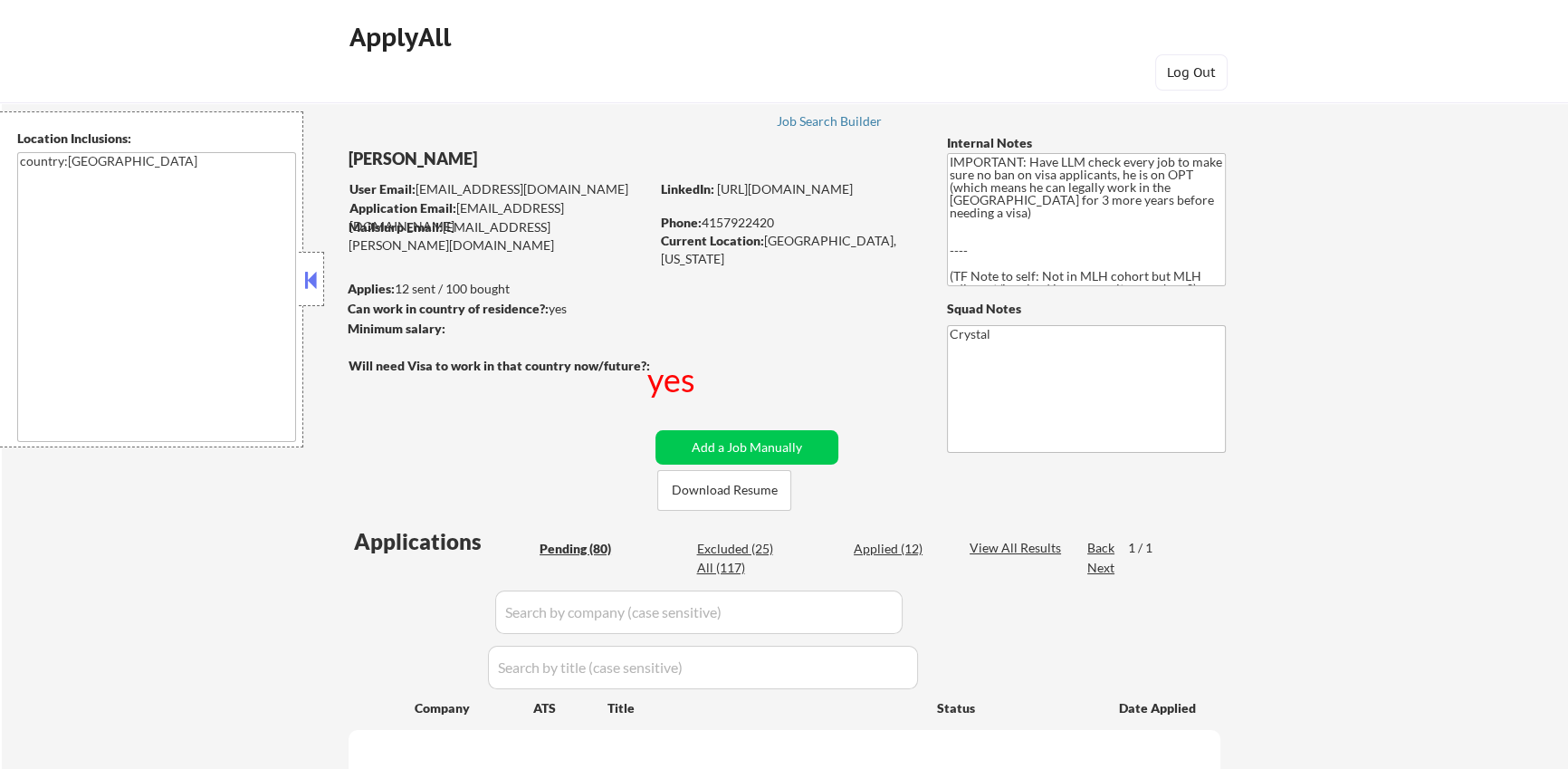
select select ""pending""
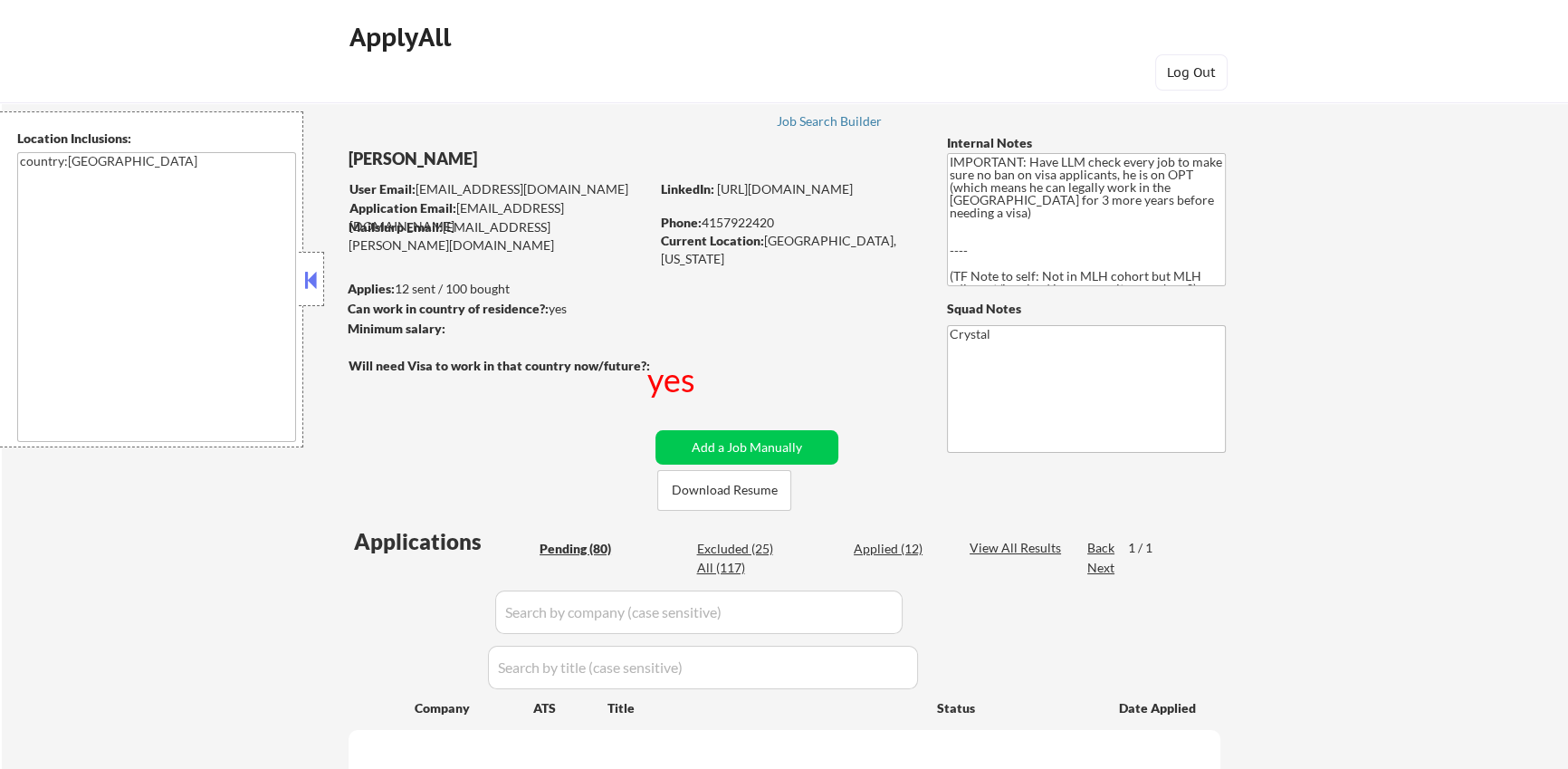
select select ""pending""
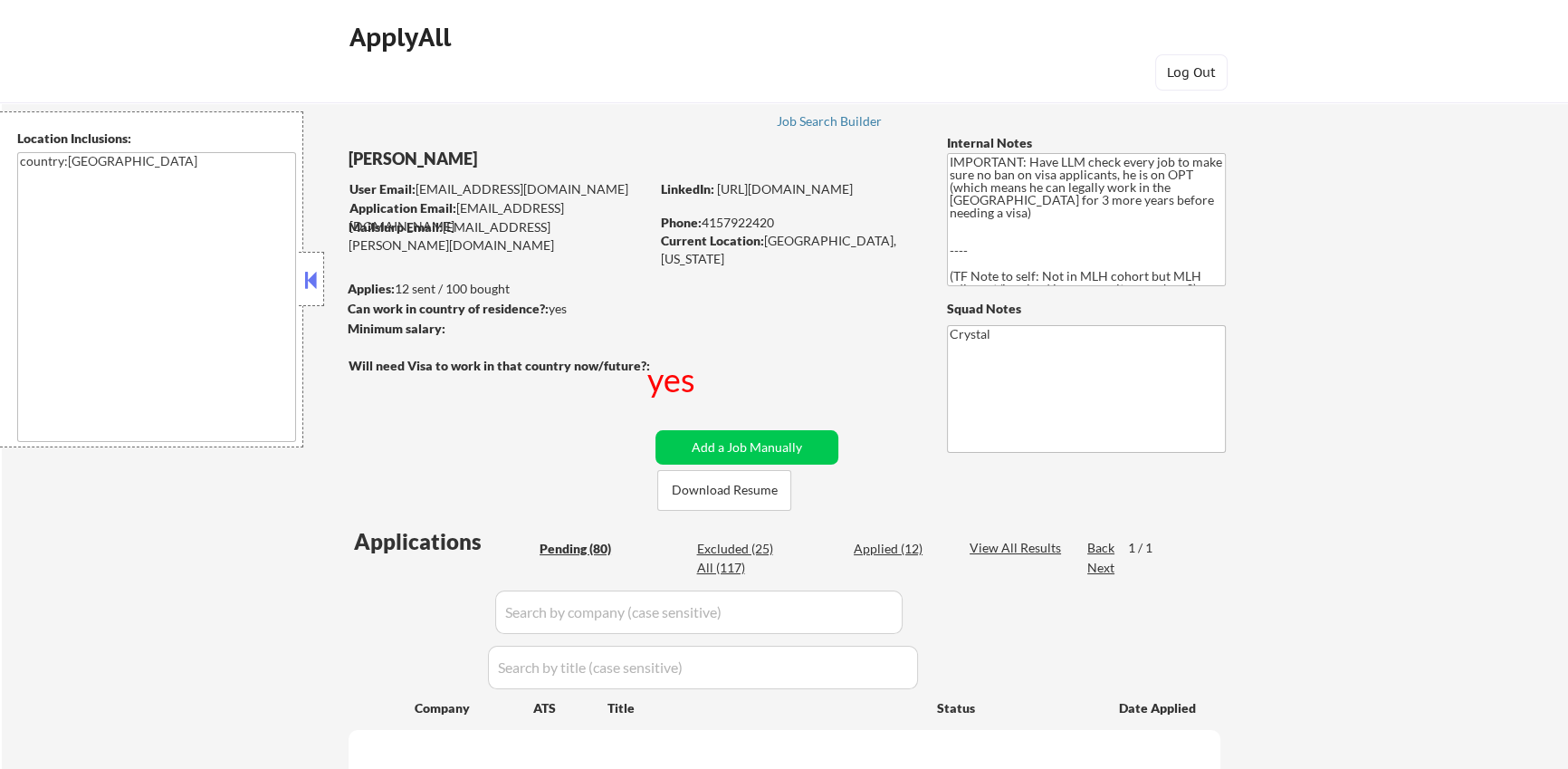
select select ""pending""
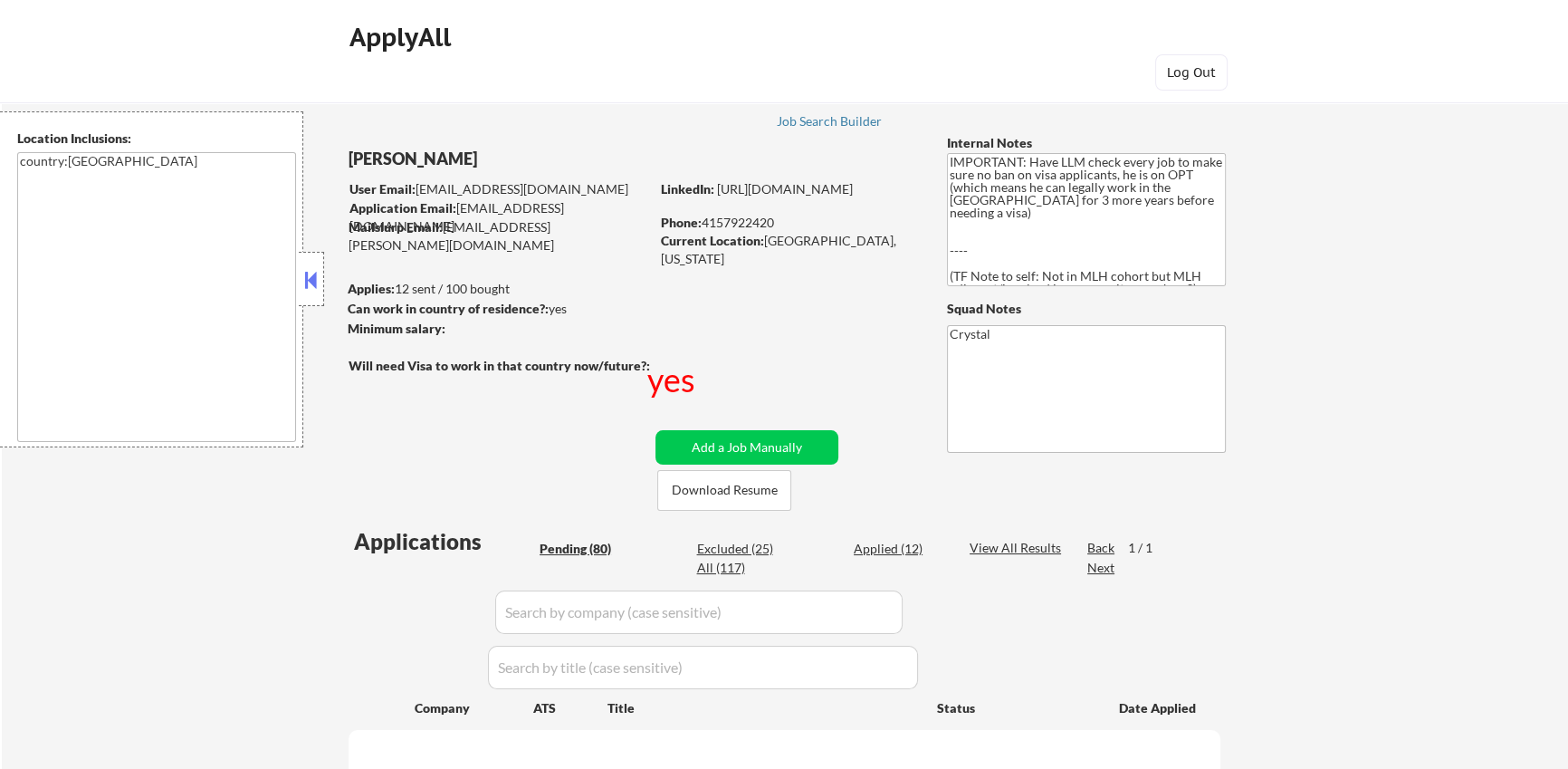
select select ""pending""
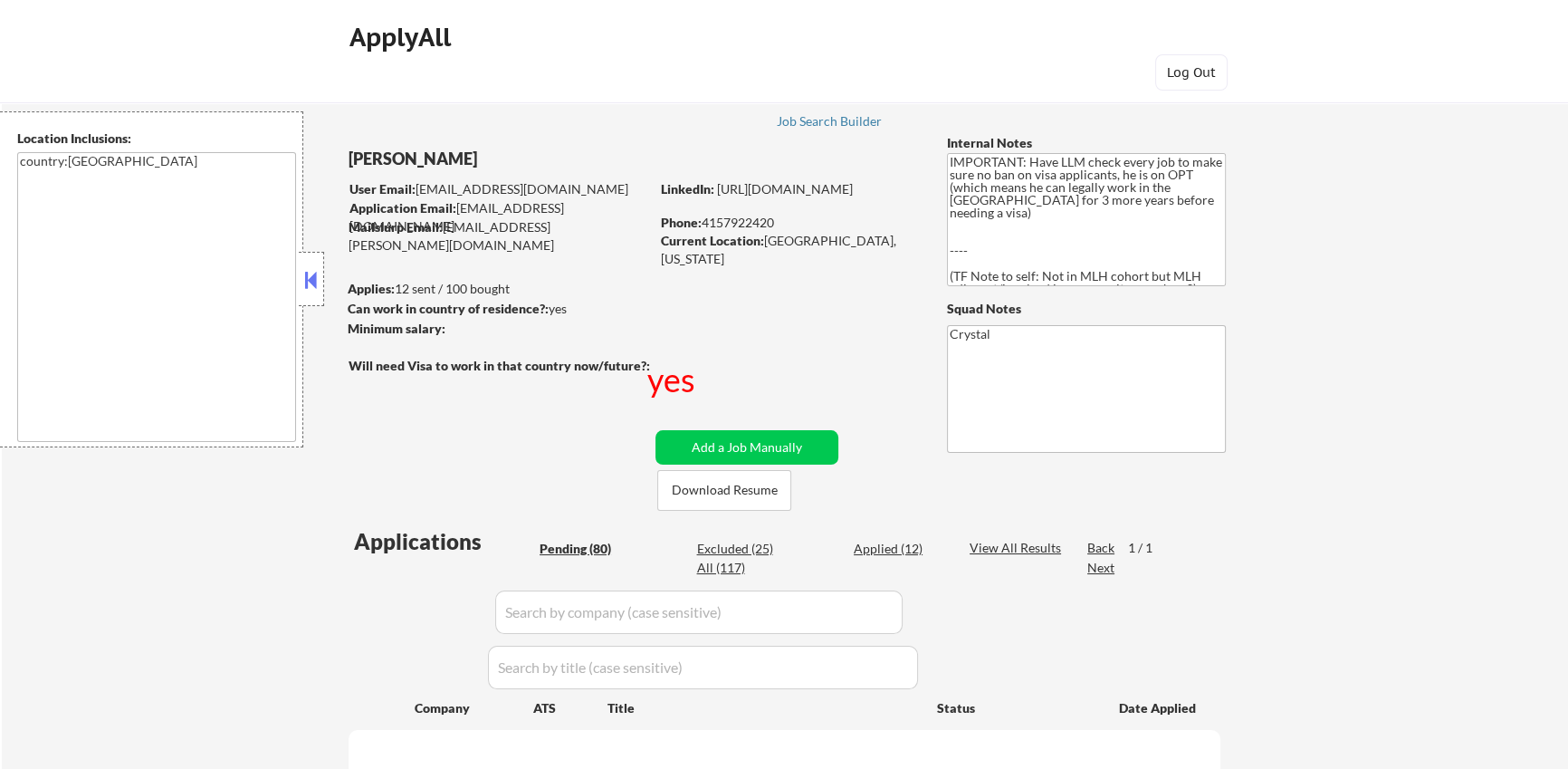
select select ""pending""
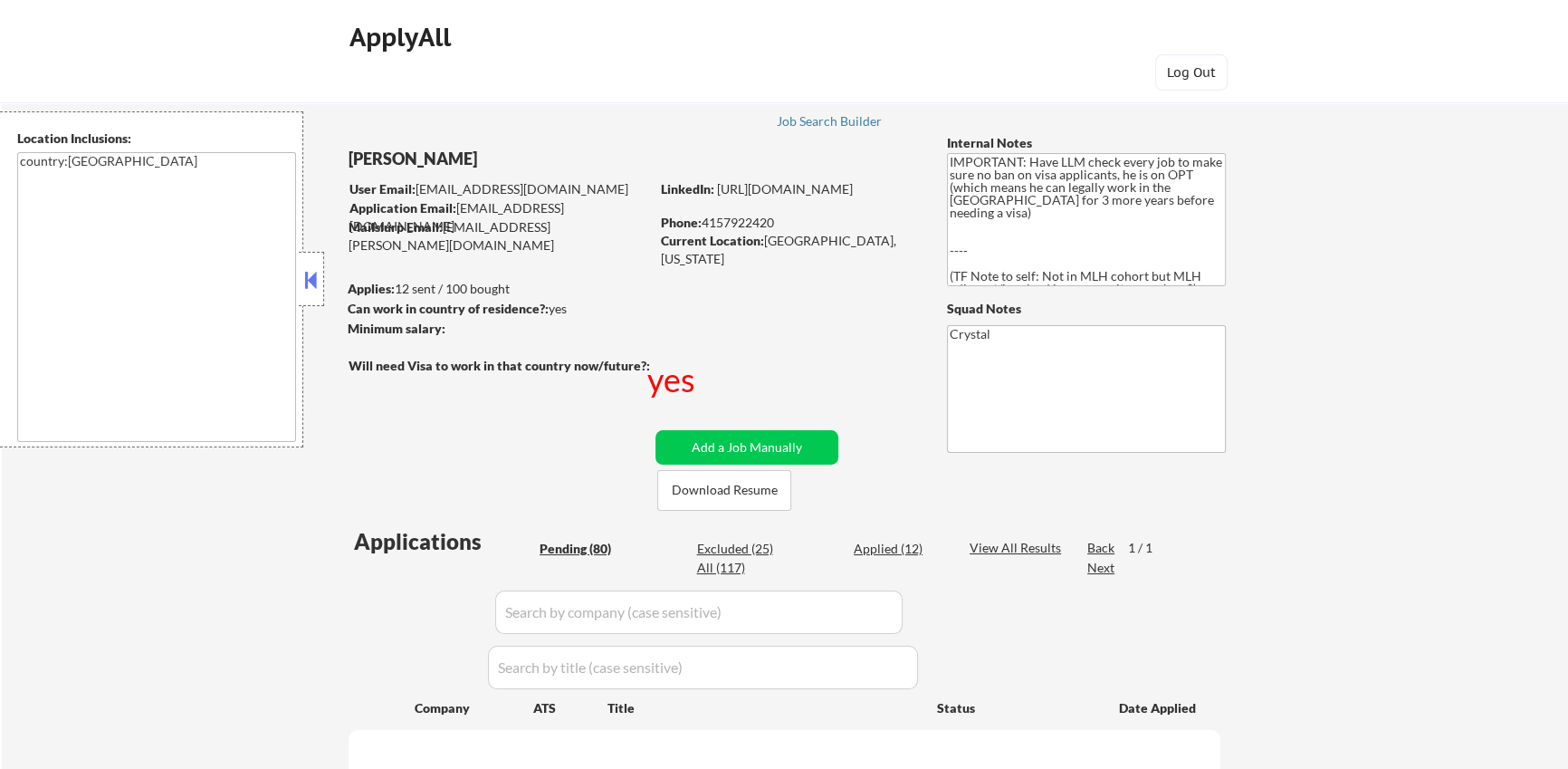
select select ""pending""
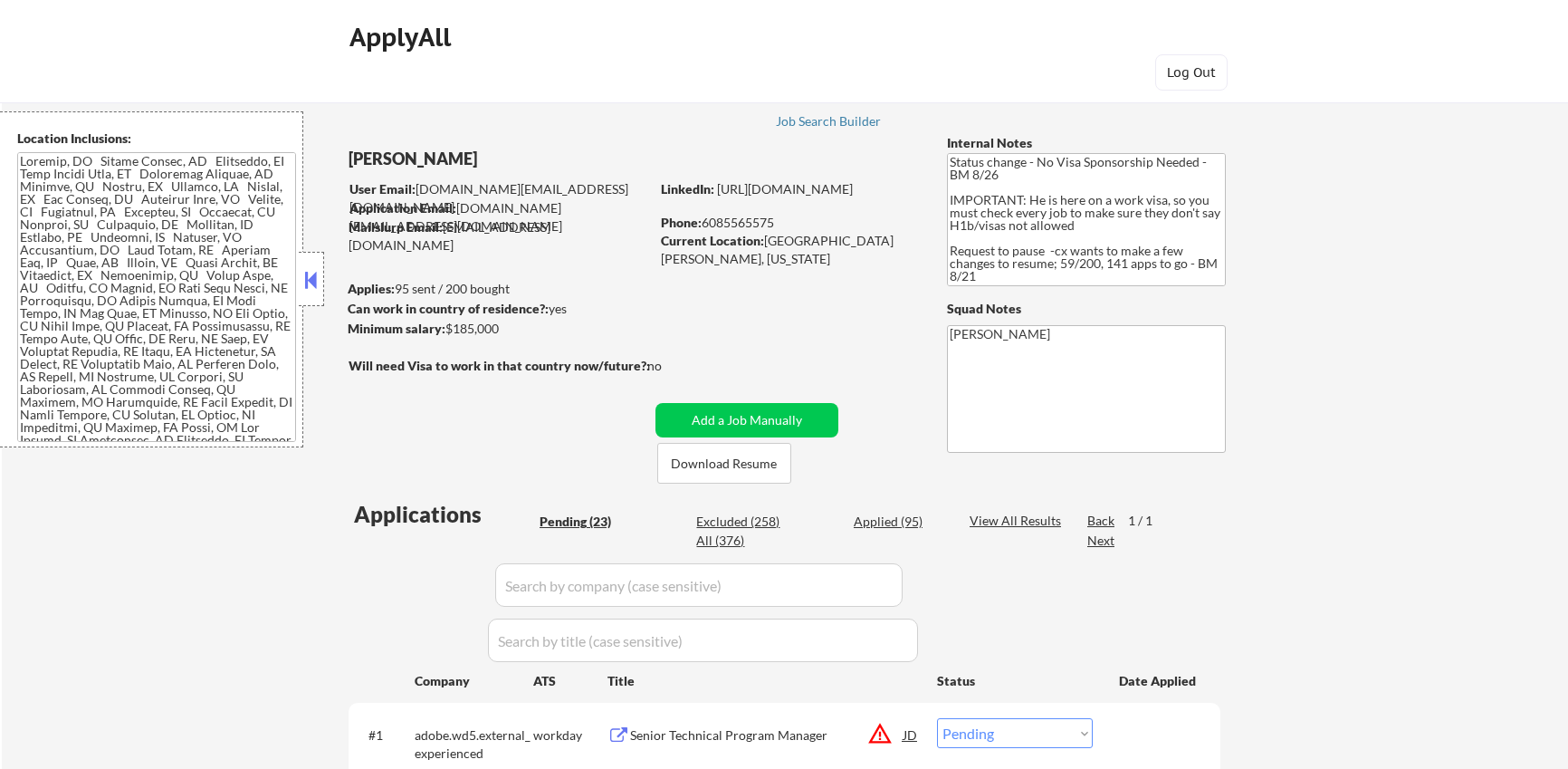
select select ""pending""
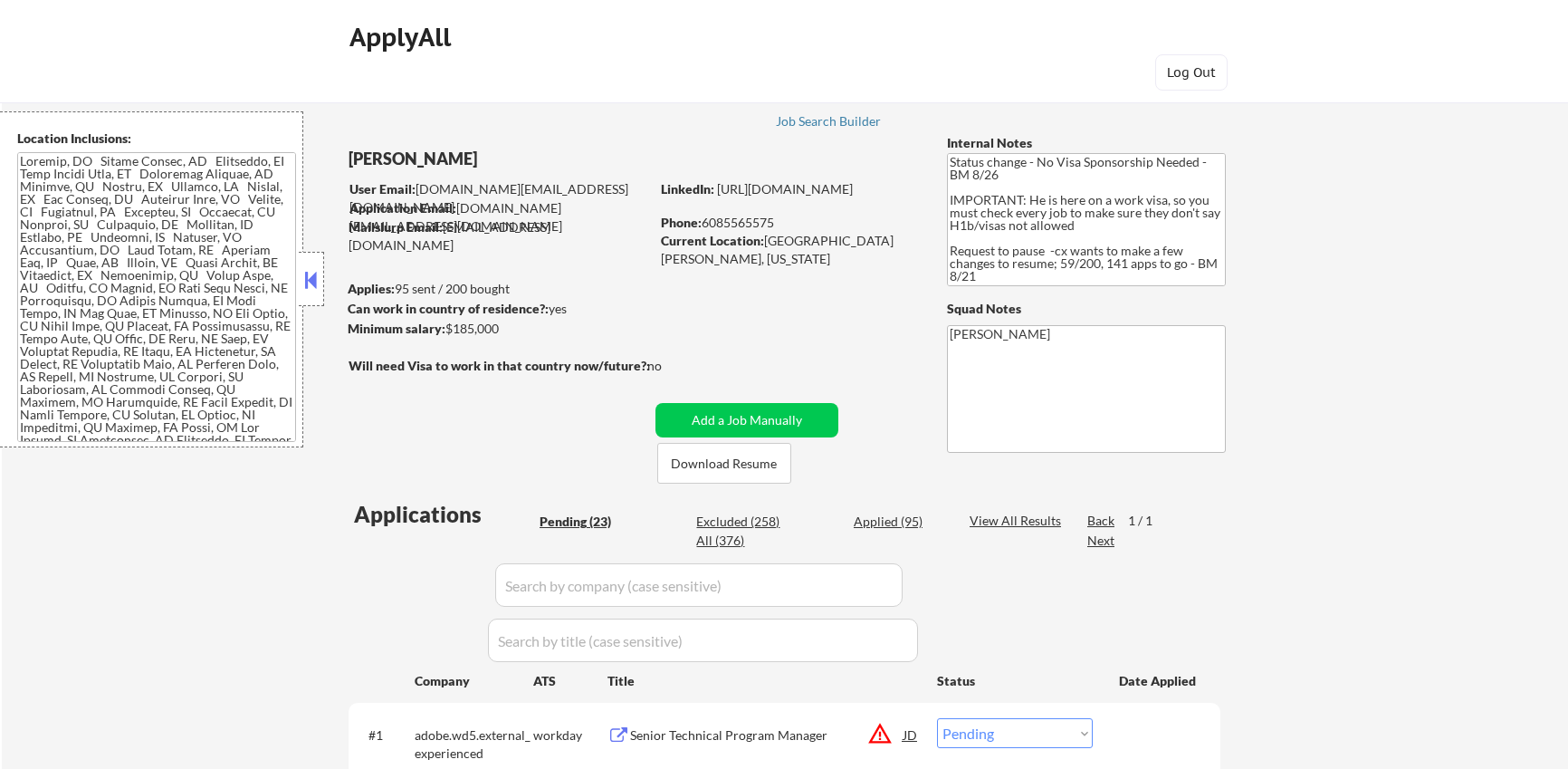
select select ""pending""
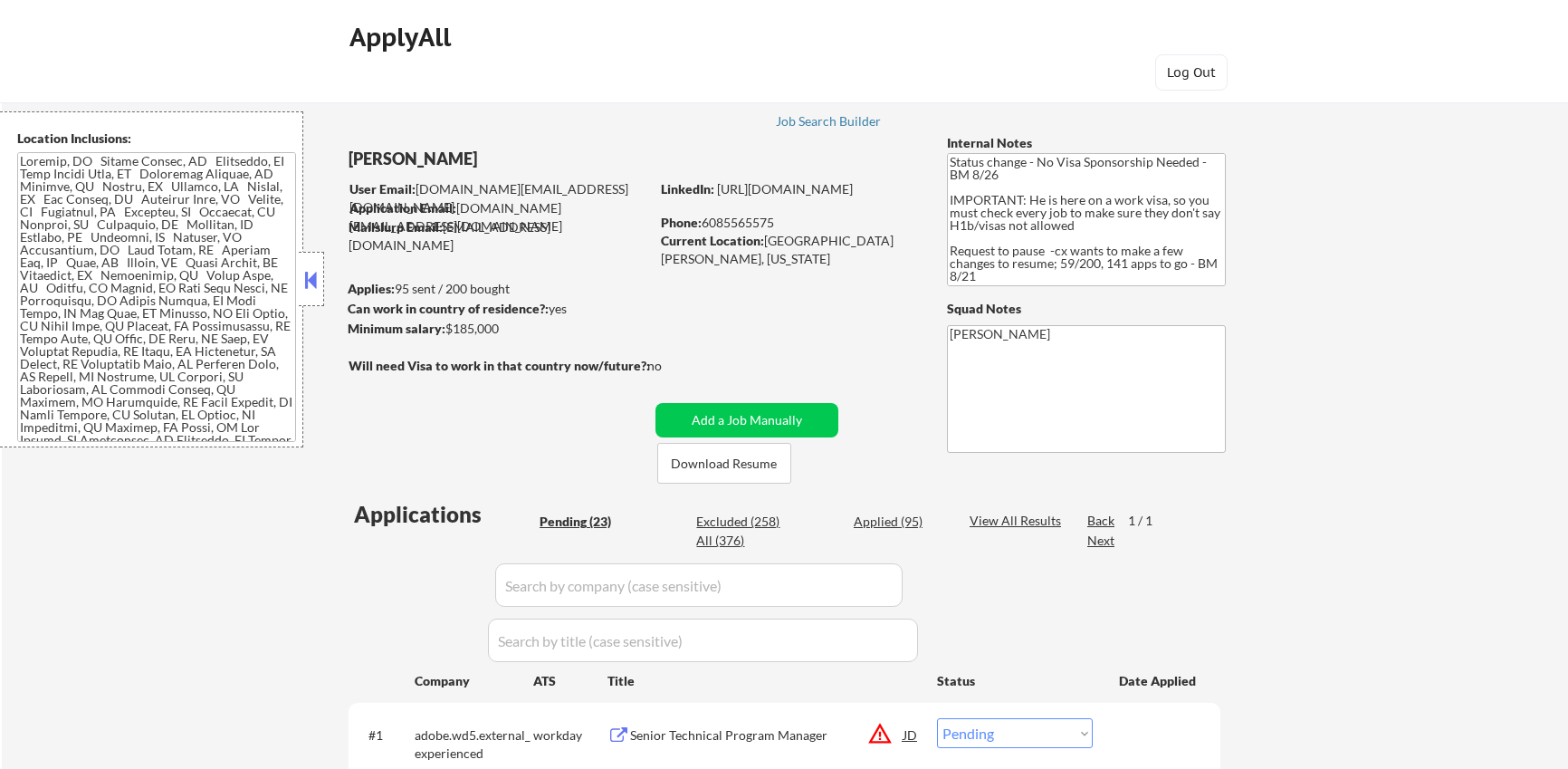
select select ""pending""
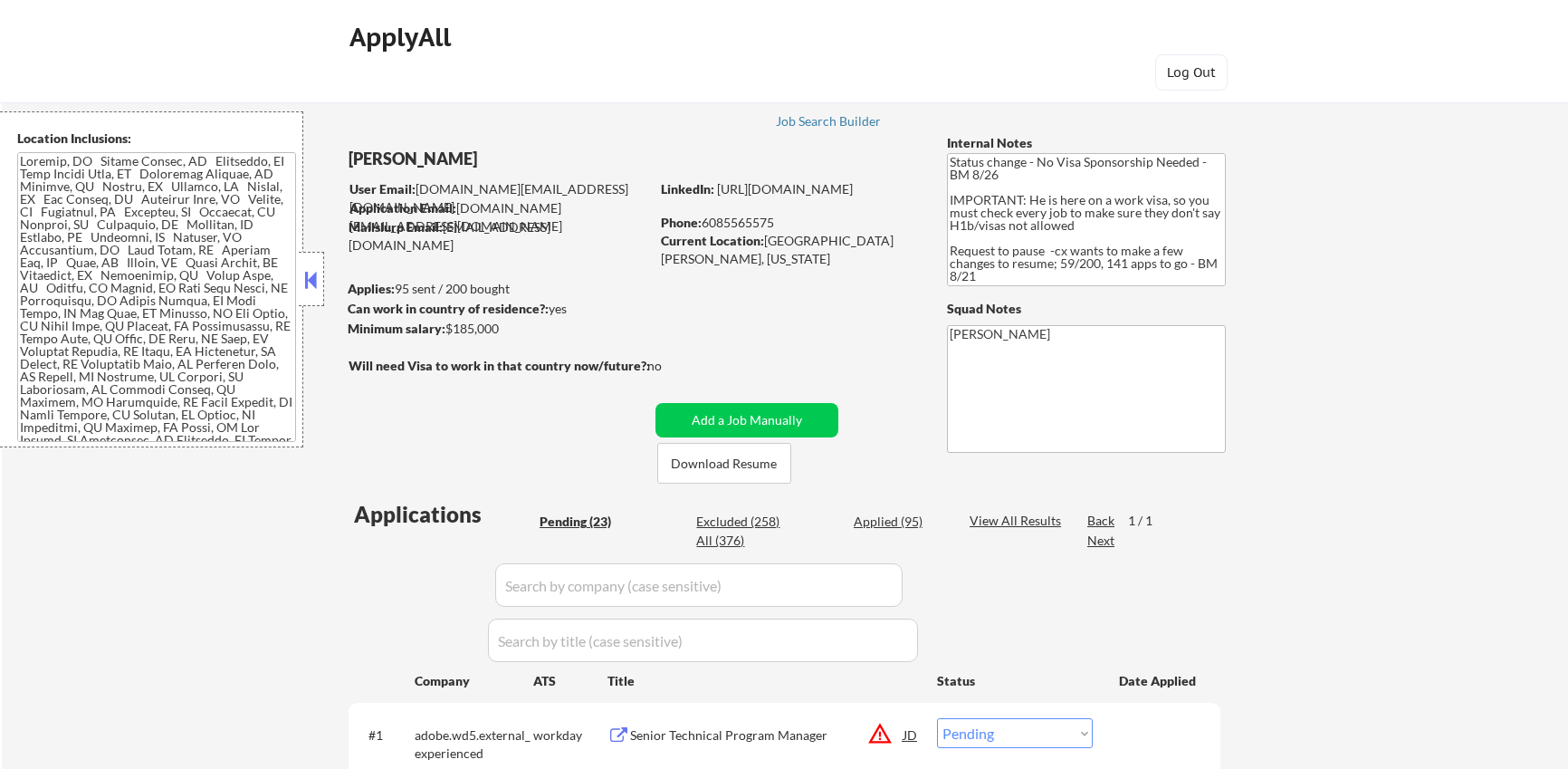
select select ""pending""
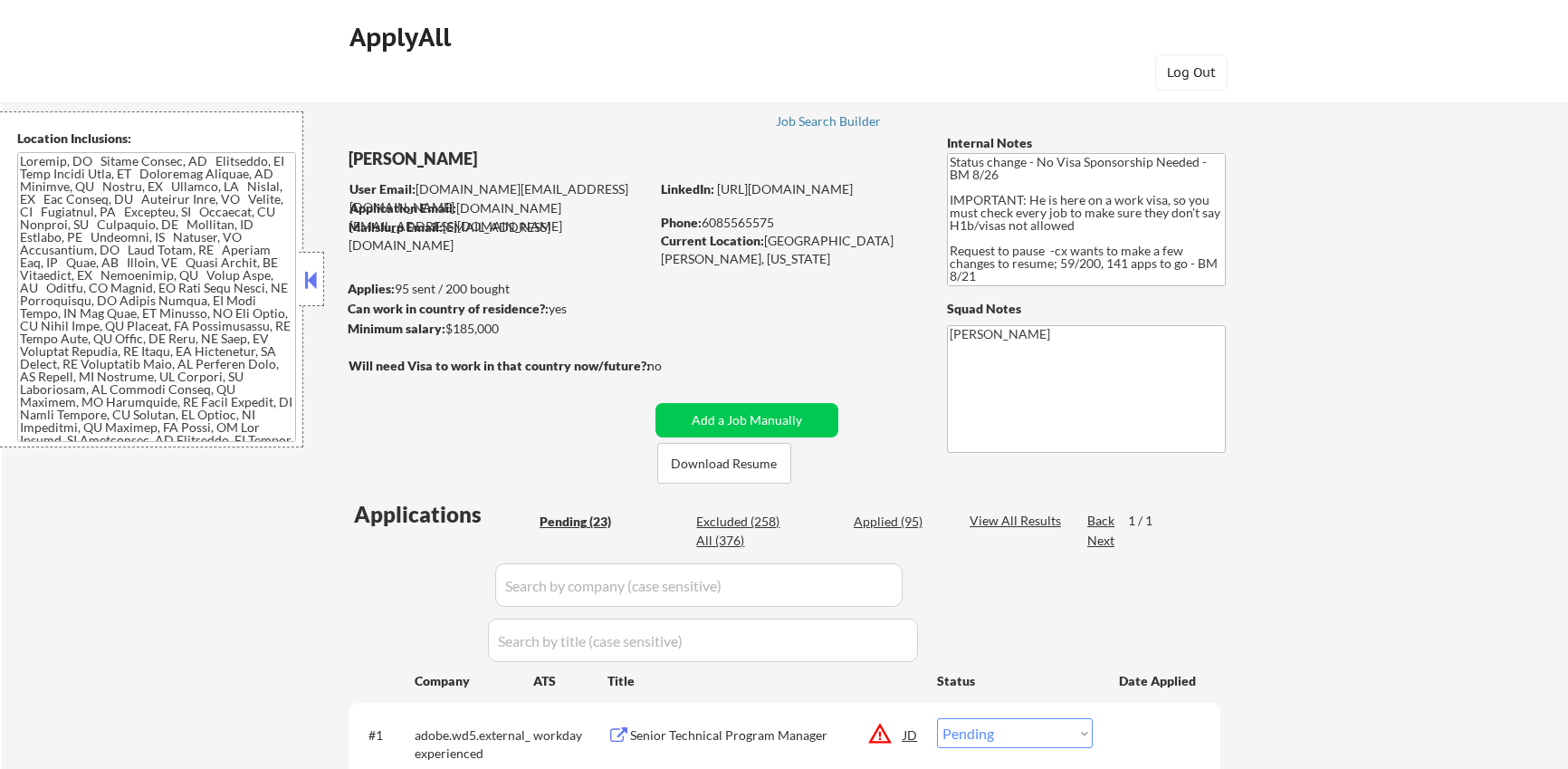
select select ""pending""
